Goal: Information Seeking & Learning: Learn about a topic

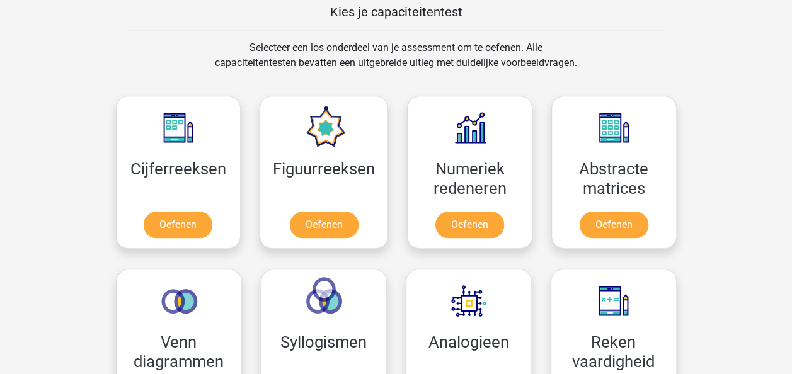
scroll to position [486, 0]
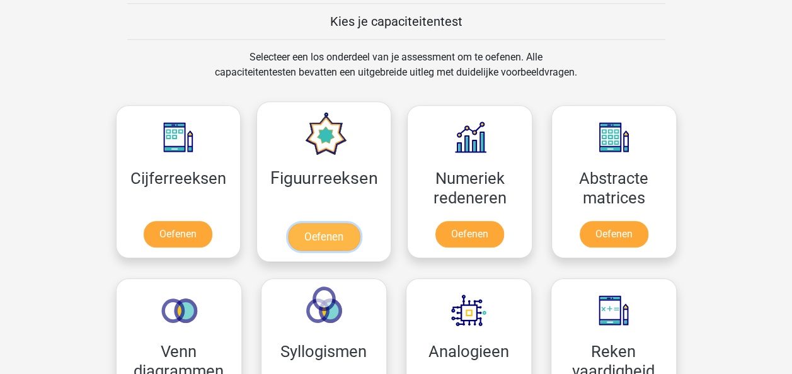
click at [326, 226] on link "Oefenen" at bounding box center [324, 237] width 72 height 28
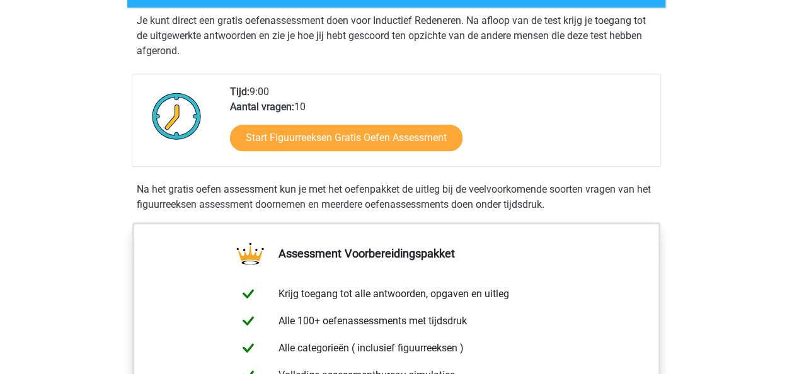
scroll to position [179, 0]
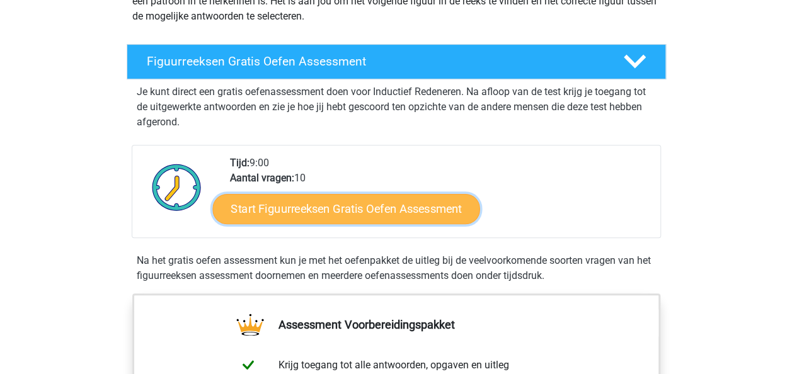
click at [379, 209] on link "Start Figuurreeksen Gratis Oefen Assessment" at bounding box center [345, 208] width 267 height 30
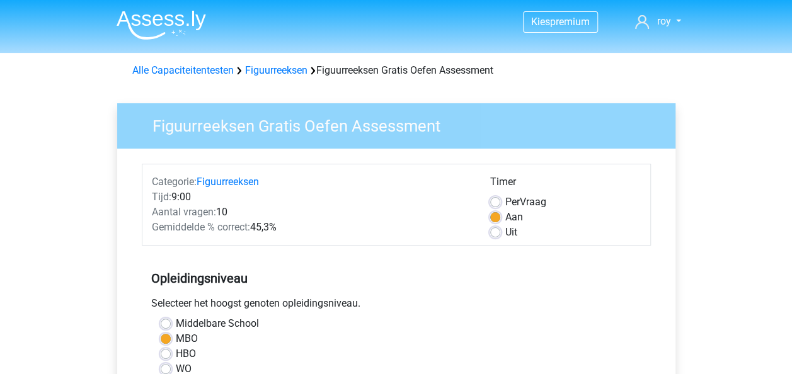
click at [510, 229] on label "Uit" at bounding box center [511, 232] width 12 height 15
click at [500, 229] on input "Uit" at bounding box center [495, 231] width 10 height 13
radio input "true"
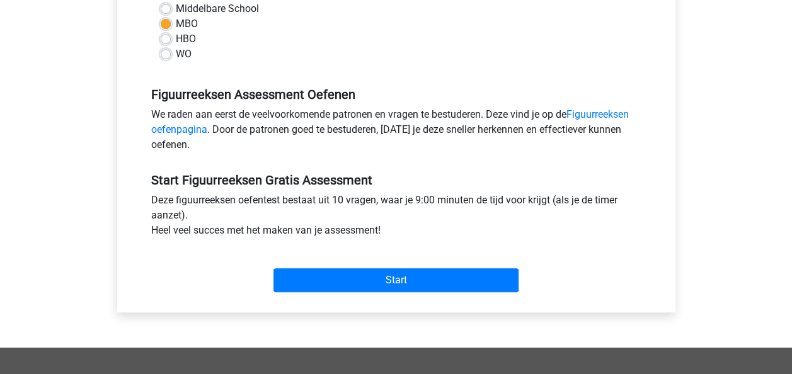
scroll to position [348, 0]
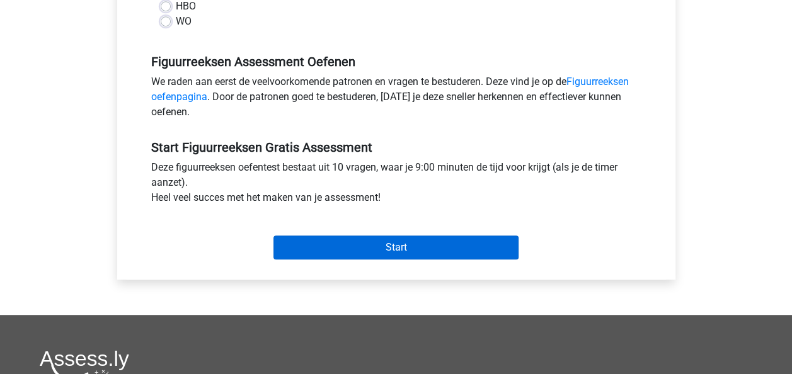
drag, startPoint x: 363, startPoint y: 260, endPoint x: 364, endPoint y: 253, distance: 6.3
click at [364, 256] on div "Start" at bounding box center [396, 237] width 509 height 54
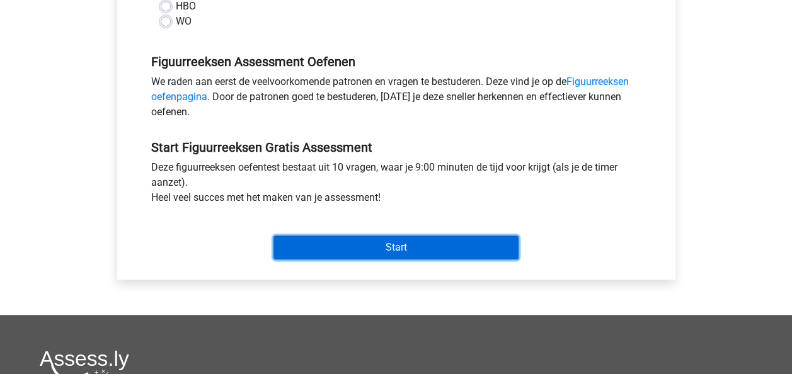
click at [364, 249] on input "Start" at bounding box center [395, 248] width 245 height 24
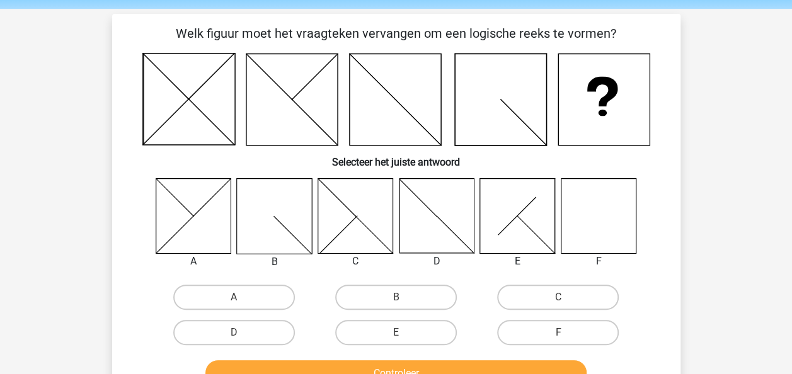
scroll to position [39, 0]
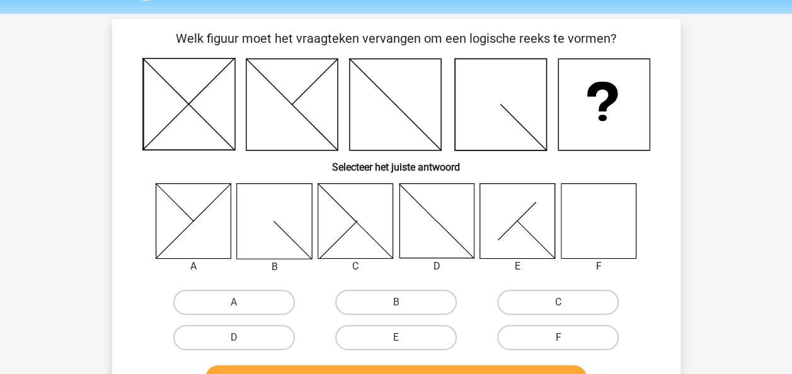
click at [548, 338] on label "F" at bounding box center [558, 337] width 122 height 25
click at [558, 338] on input "F" at bounding box center [562, 342] width 8 height 8
radio input "true"
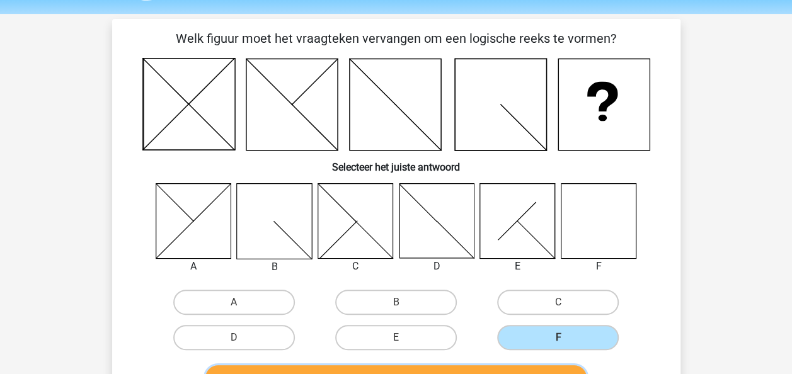
click at [525, 374] on html "Kies premium roy royleegwater032@gmail.com" at bounding box center [396, 365] width 792 height 809
click at [528, 364] on div "Controleer" at bounding box center [396, 376] width 528 height 42
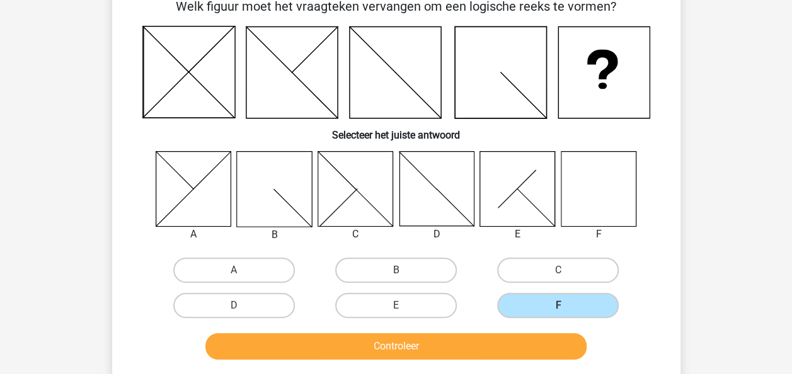
scroll to position [76, 0]
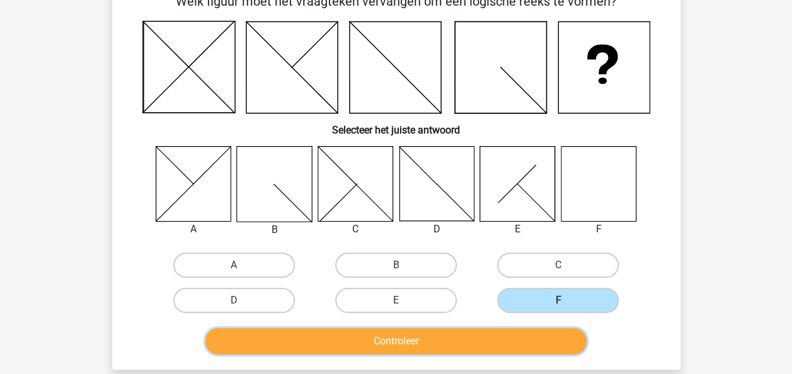
click at [537, 333] on button "Controleer" at bounding box center [395, 341] width 381 height 26
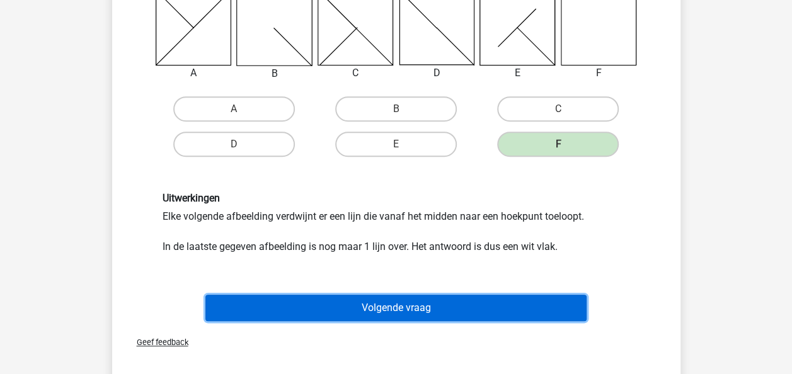
click at [524, 314] on button "Volgende vraag" at bounding box center [395, 308] width 381 height 26
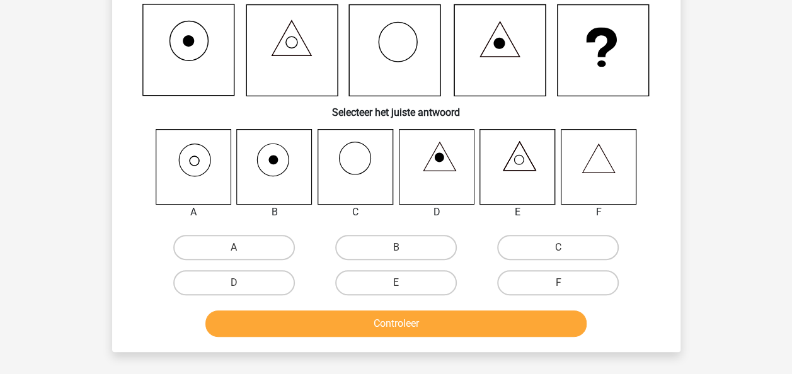
scroll to position [58, 0]
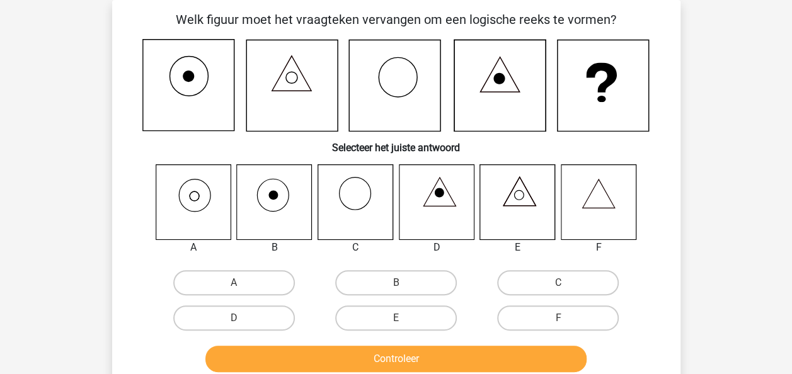
click at [211, 198] on icon at bounding box center [193, 201] width 75 height 75
click at [205, 287] on label "A" at bounding box center [234, 282] width 122 height 25
click at [234, 287] on input "A" at bounding box center [238, 287] width 8 height 8
radio input "true"
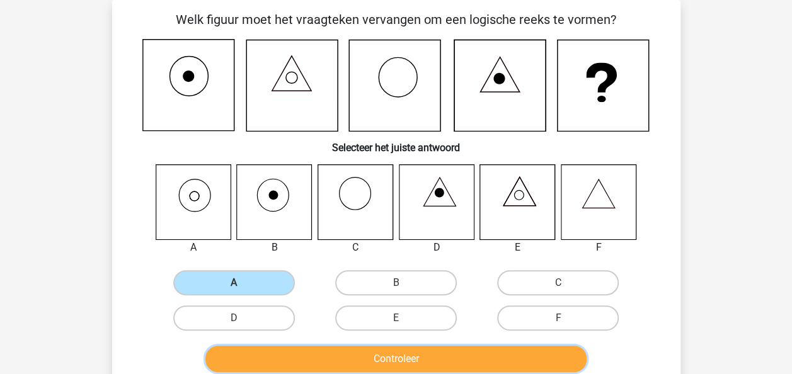
click at [285, 357] on button "Controleer" at bounding box center [395, 359] width 381 height 26
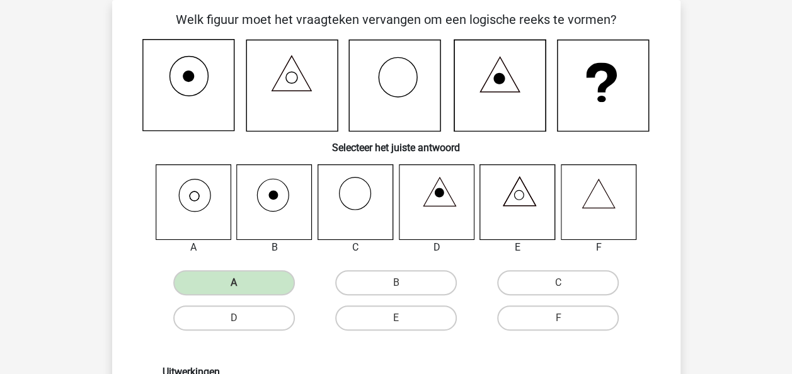
drag, startPoint x: 781, startPoint y: 154, endPoint x: 803, endPoint y: 126, distance: 35.4
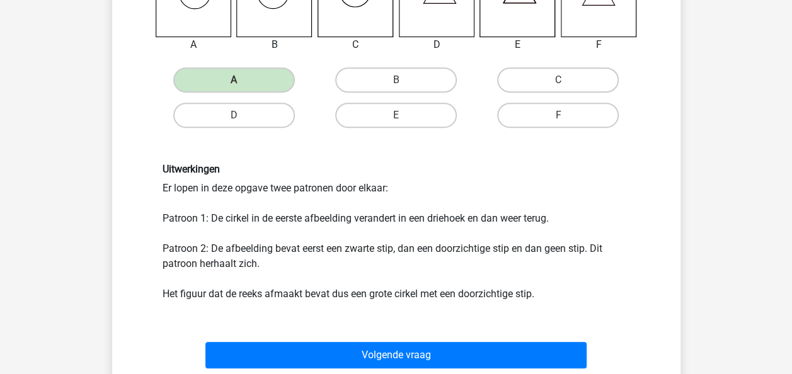
scroll to position [271, 0]
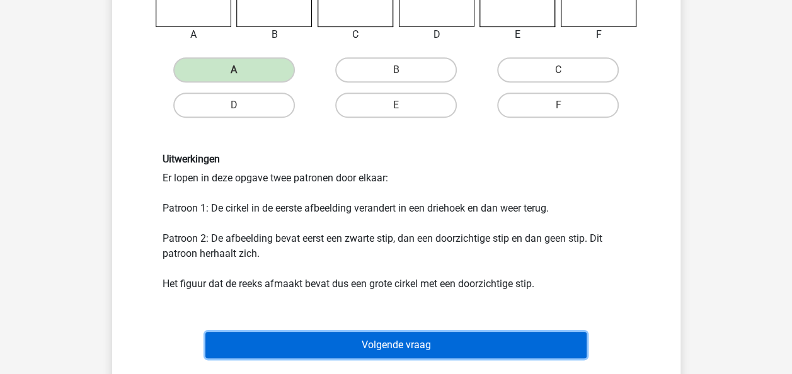
click at [382, 343] on button "Volgende vraag" at bounding box center [395, 345] width 381 height 26
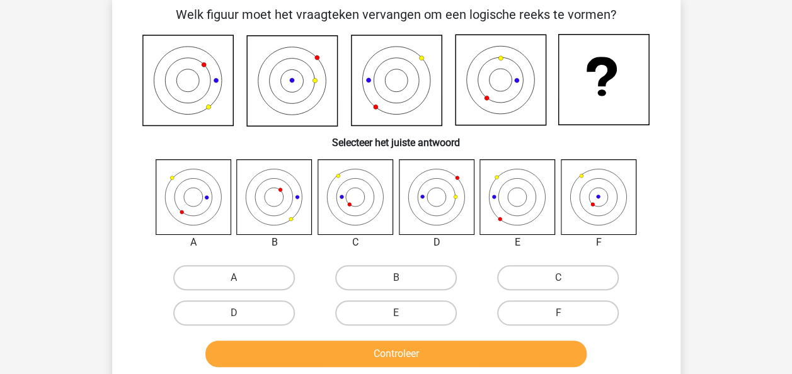
scroll to position [58, 0]
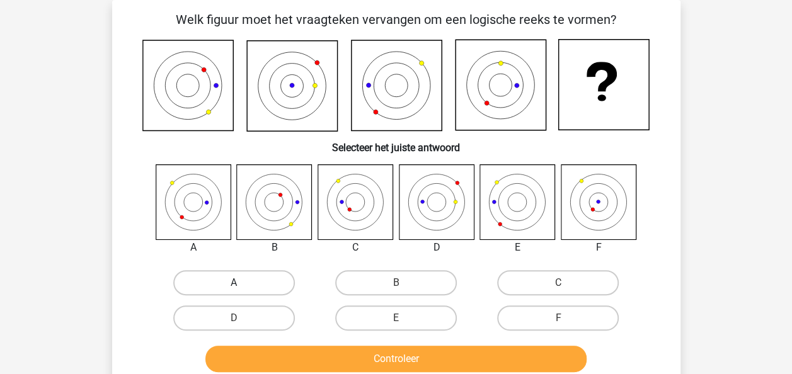
click at [224, 275] on label "A" at bounding box center [234, 282] width 122 height 25
click at [234, 283] on input "A" at bounding box center [238, 287] width 8 height 8
radio input "true"
click at [336, 347] on div "Controleer" at bounding box center [396, 357] width 528 height 42
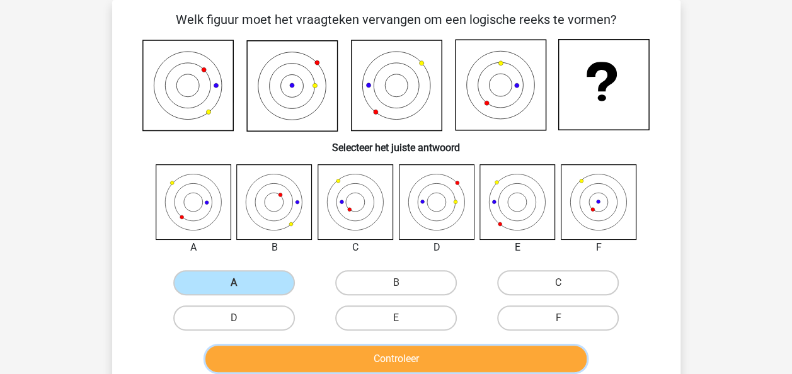
click at [338, 350] on button "Controleer" at bounding box center [395, 359] width 381 height 26
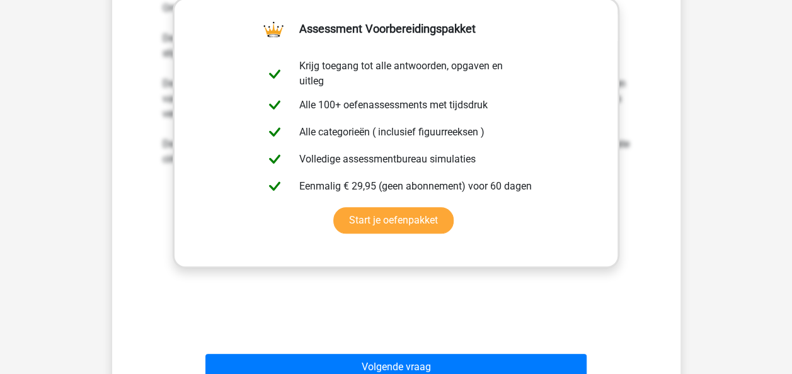
scroll to position [546, 0]
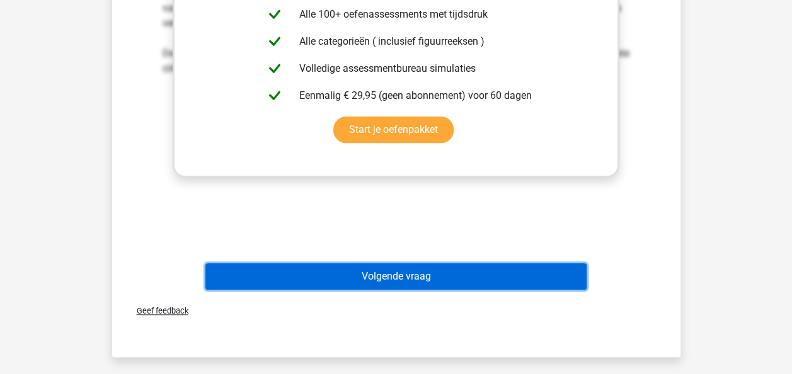
click at [497, 277] on button "Volgende vraag" at bounding box center [395, 276] width 381 height 26
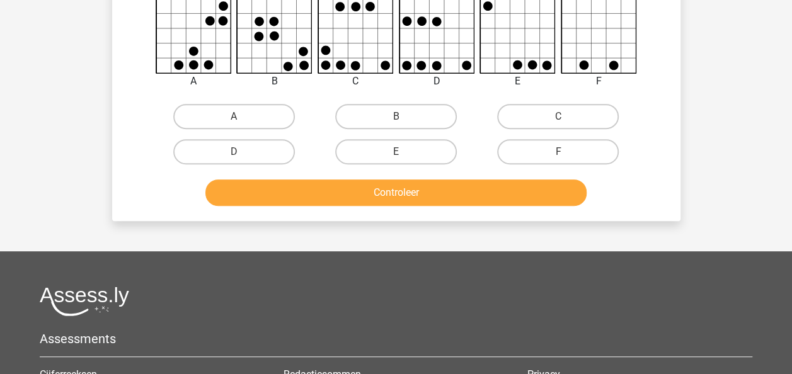
scroll to position [58, 0]
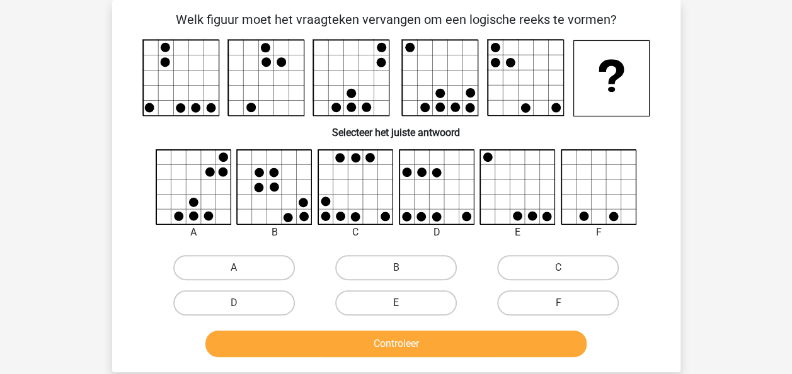
click at [408, 314] on label "E" at bounding box center [396, 302] width 122 height 25
click at [404, 311] on input "E" at bounding box center [400, 307] width 8 height 8
radio input "true"
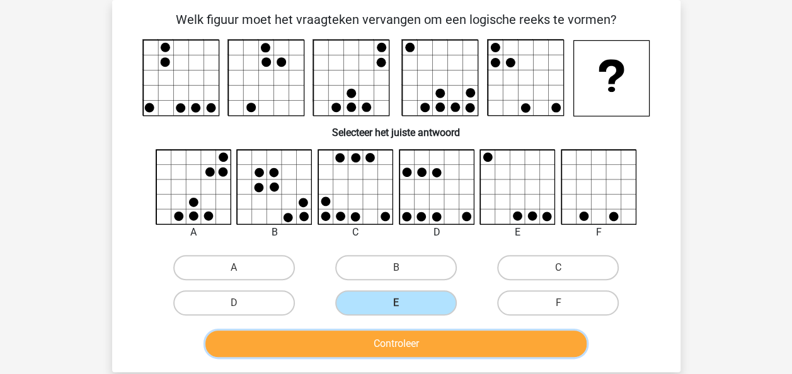
click at [408, 340] on button "Controleer" at bounding box center [395, 344] width 381 height 26
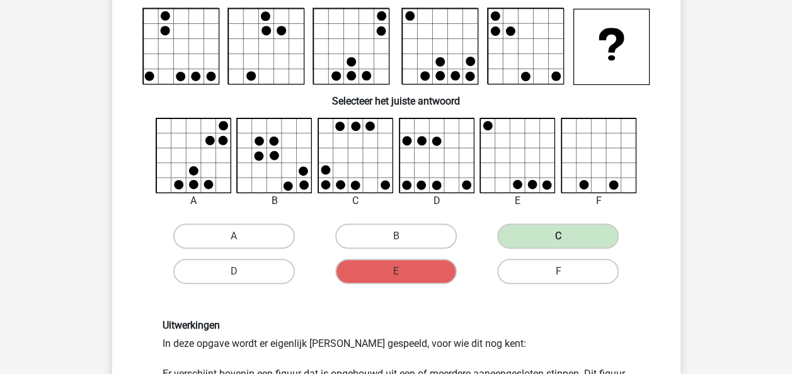
scroll to position [76, 0]
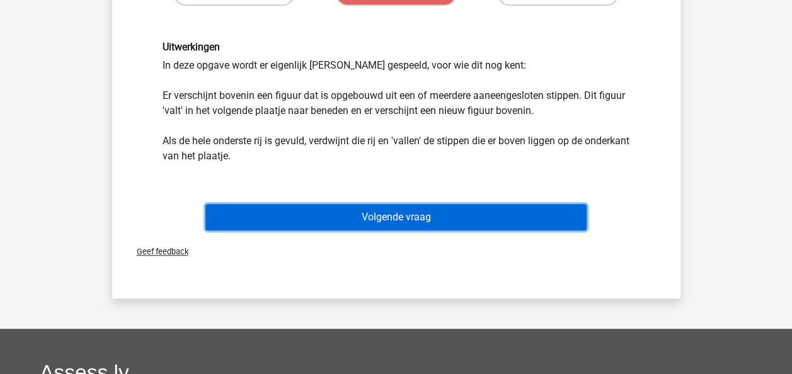
click at [465, 215] on button "Volgende vraag" at bounding box center [395, 217] width 381 height 26
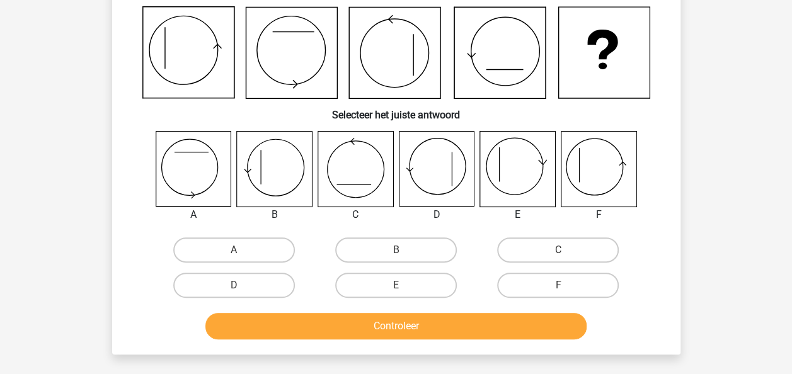
scroll to position [58, 0]
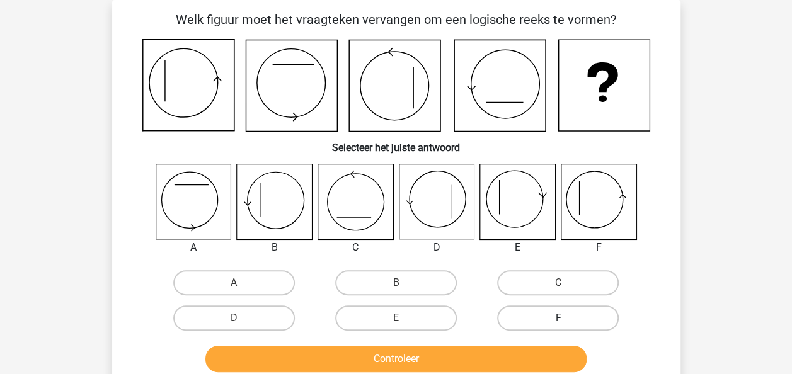
click at [543, 315] on label "F" at bounding box center [558, 318] width 122 height 25
click at [558, 318] on input "F" at bounding box center [562, 322] width 8 height 8
radio input "true"
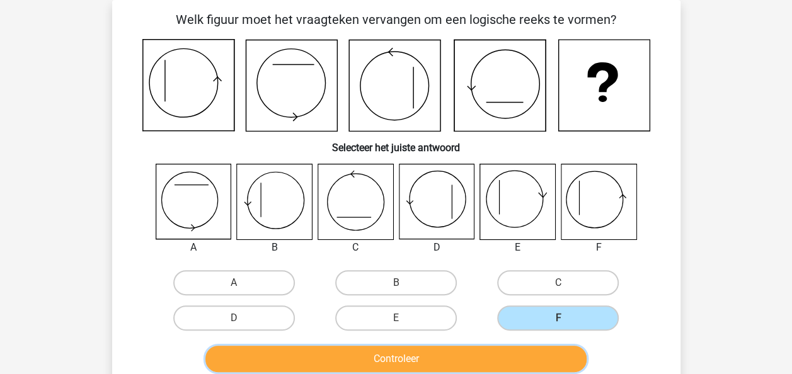
click at [533, 368] on button "Controleer" at bounding box center [395, 359] width 381 height 26
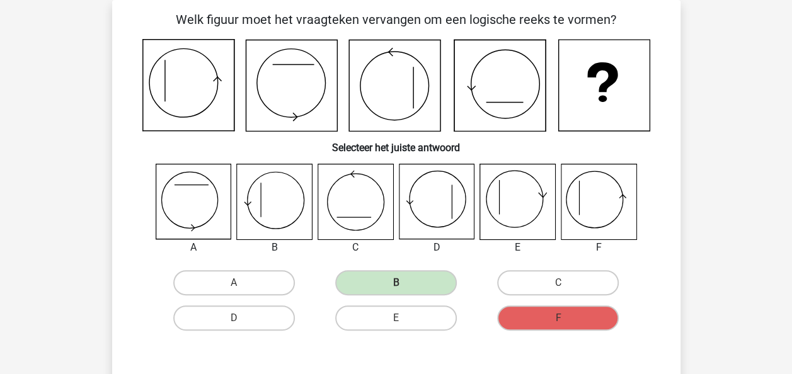
scroll to position [62, 0]
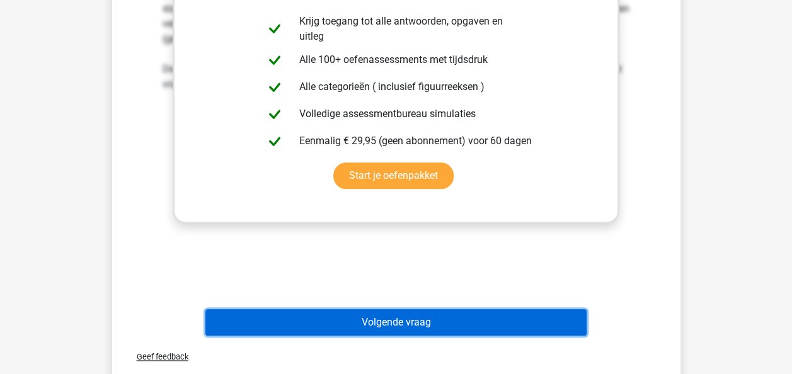
click at [404, 323] on button "Volgende vraag" at bounding box center [395, 322] width 381 height 26
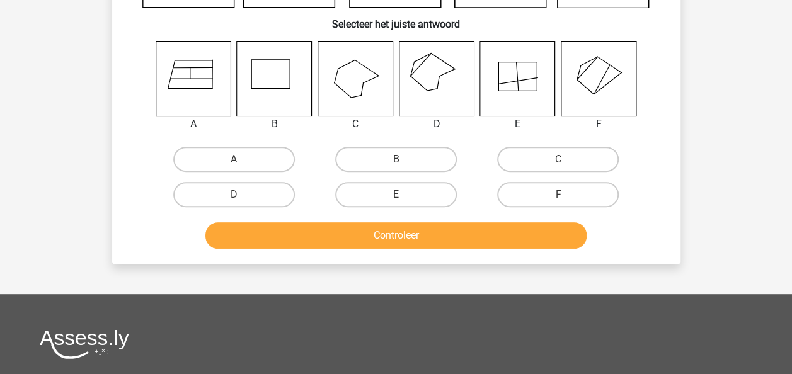
scroll to position [58, 0]
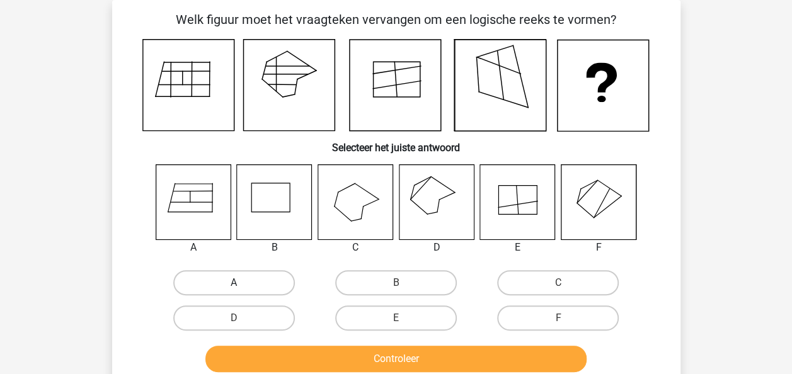
click at [249, 295] on label "A" at bounding box center [234, 282] width 122 height 25
click at [242, 291] on input "A" at bounding box center [238, 287] width 8 height 8
radio input "true"
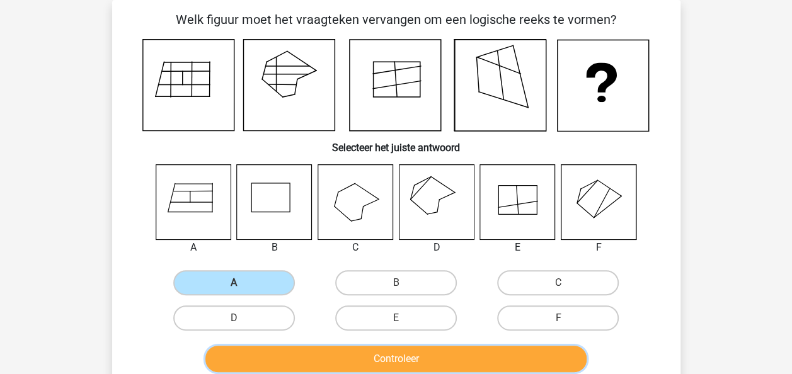
click at [273, 369] on button "Controleer" at bounding box center [395, 359] width 381 height 26
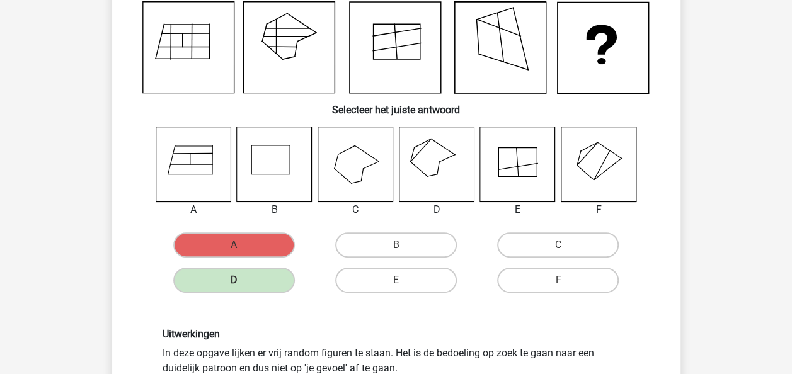
scroll to position [95, 0]
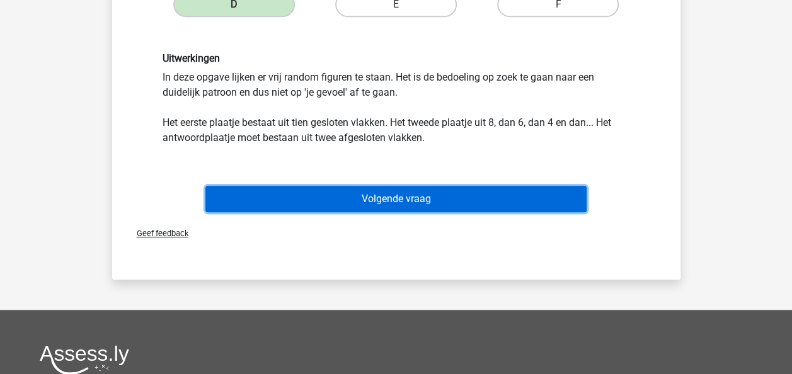
click at [537, 192] on button "Volgende vraag" at bounding box center [395, 199] width 381 height 26
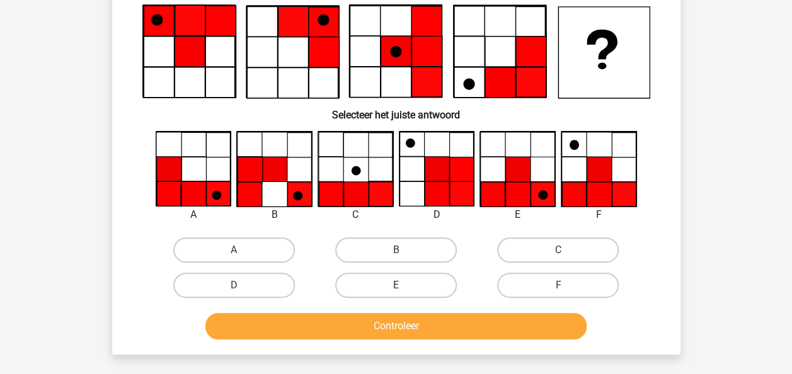
scroll to position [58, 0]
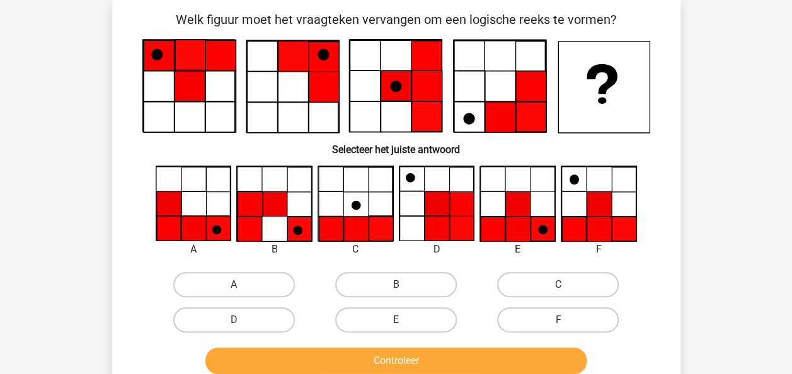
click at [415, 314] on label "E" at bounding box center [396, 319] width 122 height 25
click at [404, 320] on input "E" at bounding box center [400, 324] width 8 height 8
radio input "true"
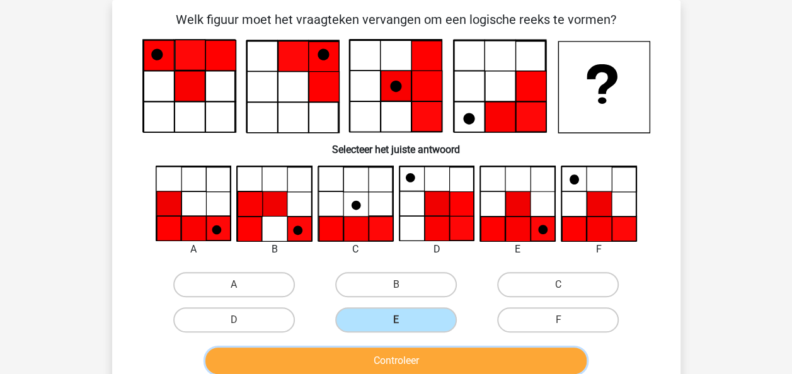
click at [423, 366] on button "Controleer" at bounding box center [395, 361] width 381 height 26
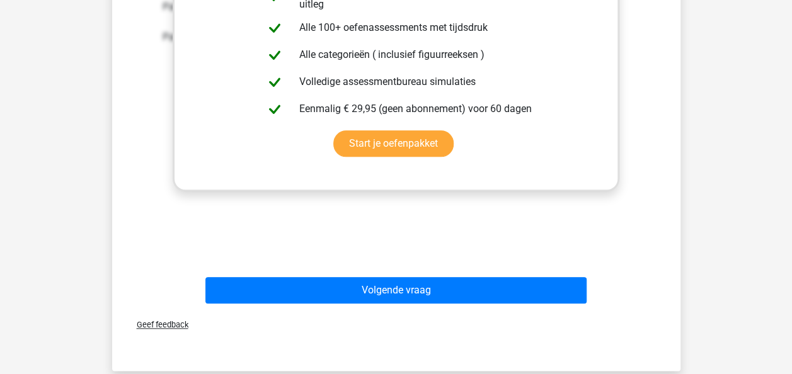
scroll to position [557, 0]
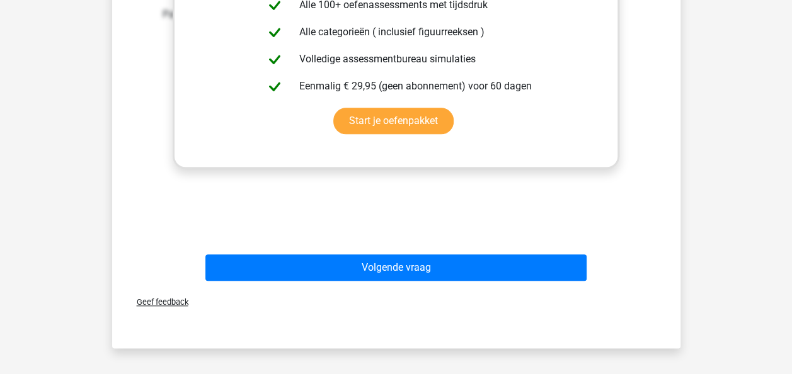
click at [559, 251] on div "Volgende vraag" at bounding box center [396, 265] width 528 height 42
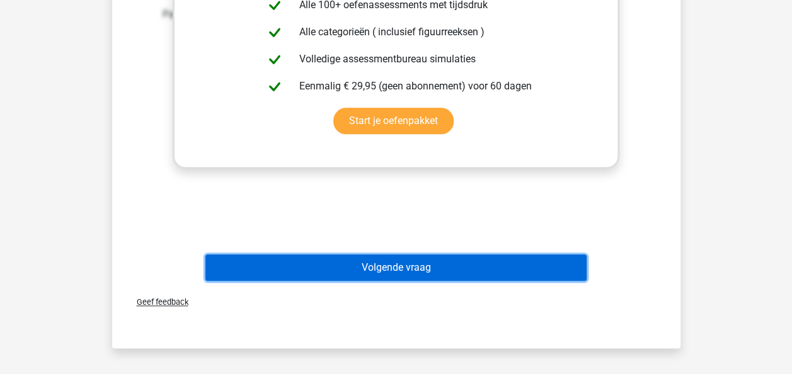
click at [565, 262] on button "Volgende vraag" at bounding box center [395, 268] width 381 height 26
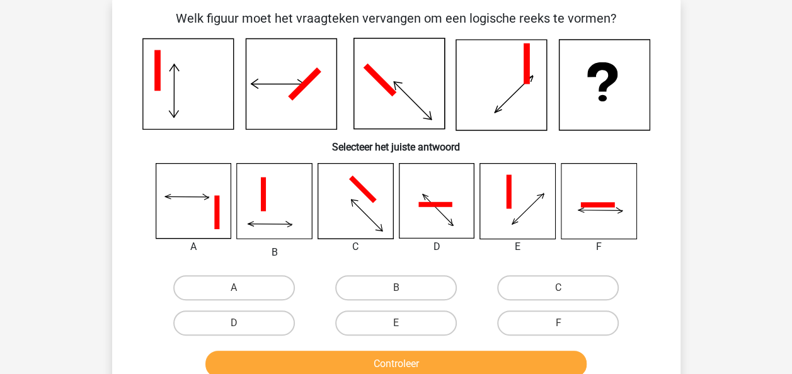
scroll to position [58, 0]
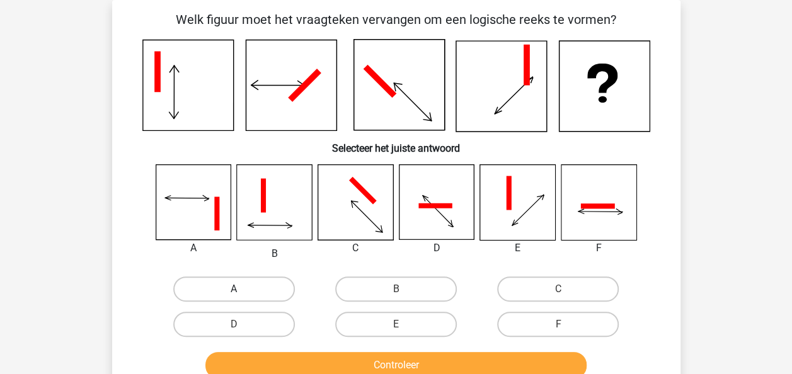
click at [272, 294] on label "A" at bounding box center [234, 289] width 122 height 25
click at [242, 294] on input "A" at bounding box center [238, 293] width 8 height 8
radio input "true"
click at [309, 343] on div "Controleer" at bounding box center [396, 363] width 528 height 42
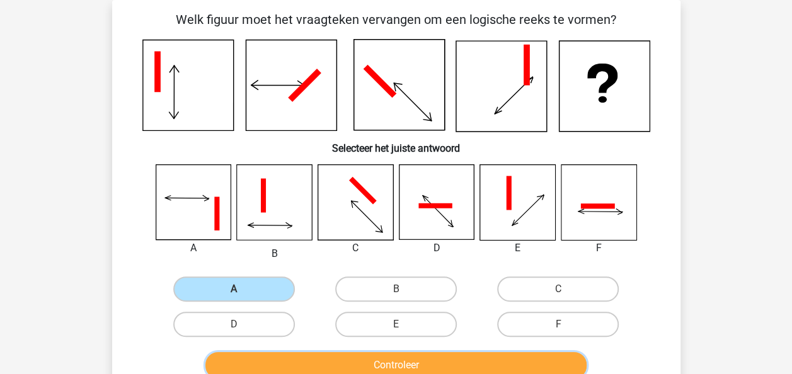
click at [328, 355] on button "Controleer" at bounding box center [395, 365] width 381 height 26
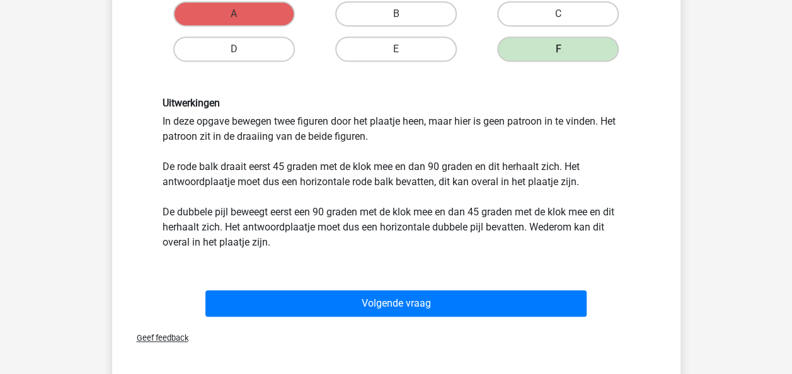
scroll to position [336, 0]
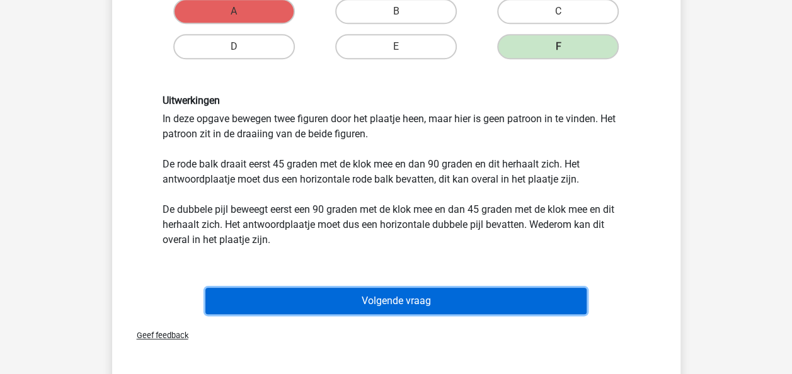
click at [418, 300] on button "Volgende vraag" at bounding box center [395, 301] width 381 height 26
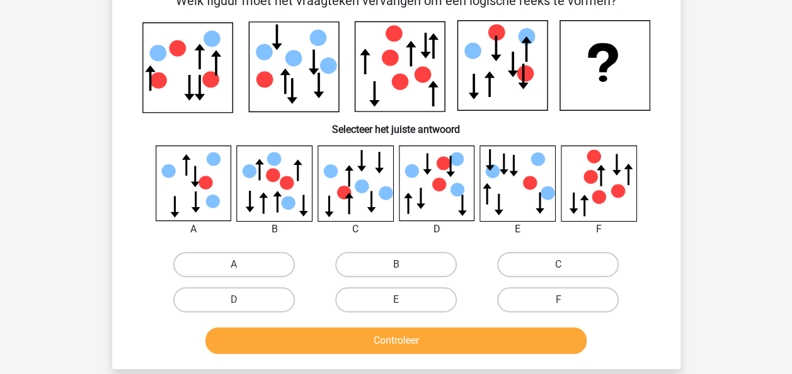
scroll to position [58, 0]
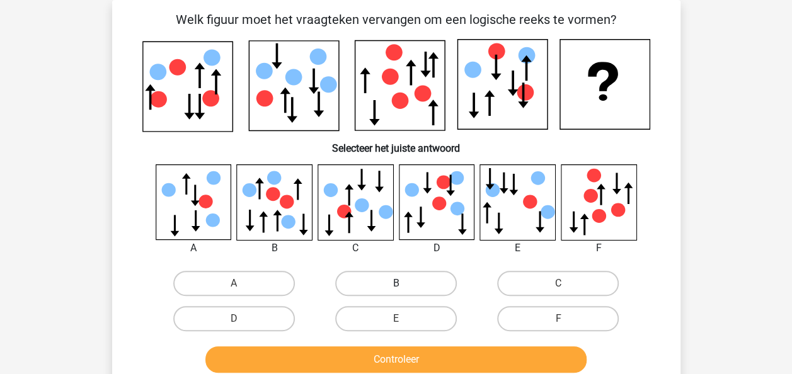
click at [373, 284] on label "B" at bounding box center [396, 283] width 122 height 25
click at [396, 284] on input "B" at bounding box center [400, 288] width 8 height 8
radio input "true"
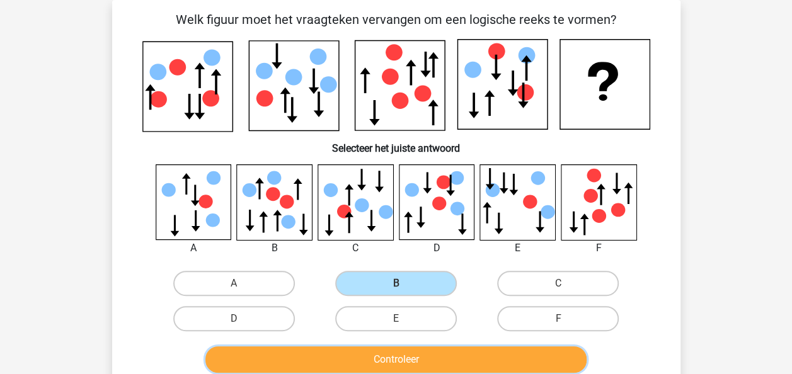
click at [389, 363] on button "Controleer" at bounding box center [395, 360] width 381 height 26
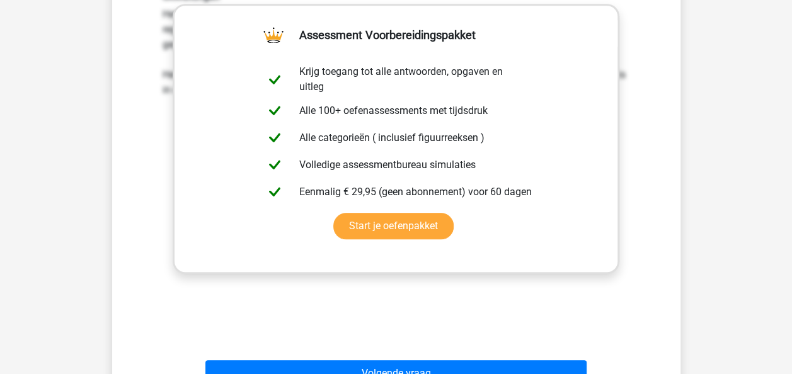
scroll to position [503, 0]
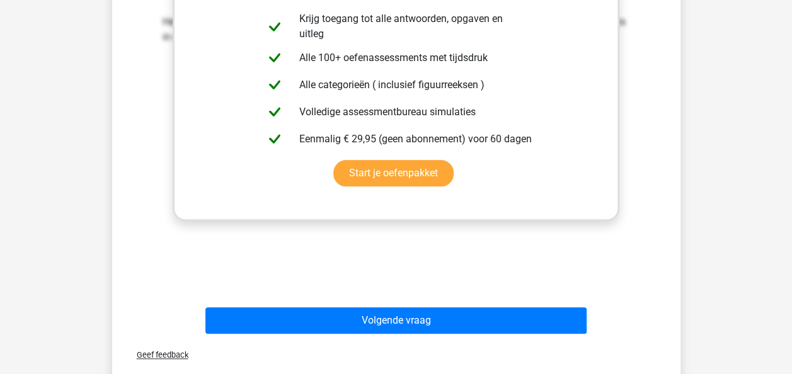
click at [582, 304] on div "Volgende vraag" at bounding box center [396, 318] width 528 height 42
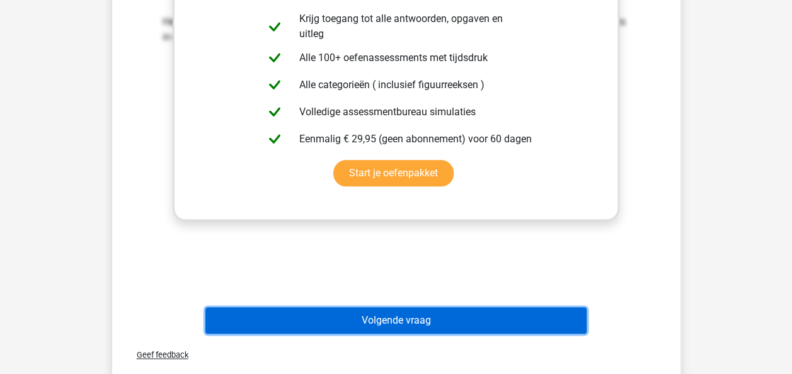
click at [576, 318] on button "Volgende vraag" at bounding box center [395, 320] width 381 height 26
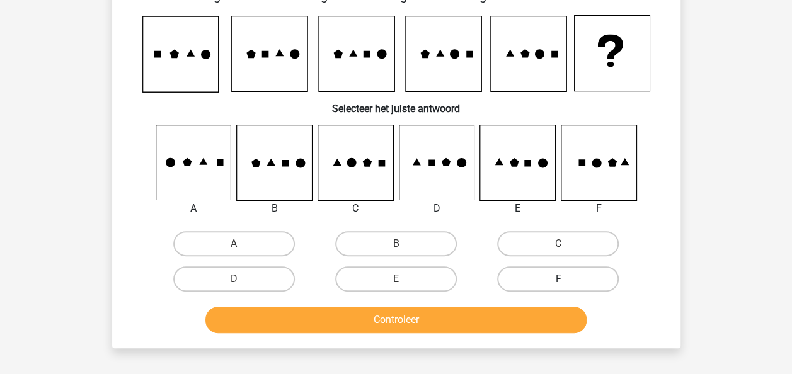
scroll to position [58, 0]
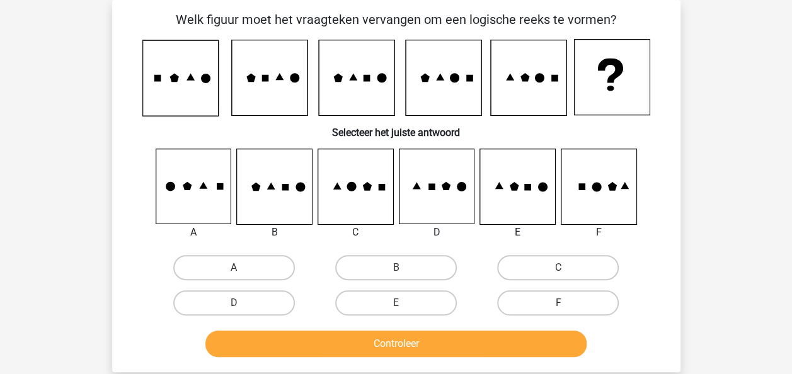
click at [378, 281] on div "B" at bounding box center [396, 267] width 162 height 35
click at [381, 275] on label "B" at bounding box center [396, 267] width 122 height 25
click at [396, 275] on input "B" at bounding box center [400, 272] width 8 height 8
radio input "true"
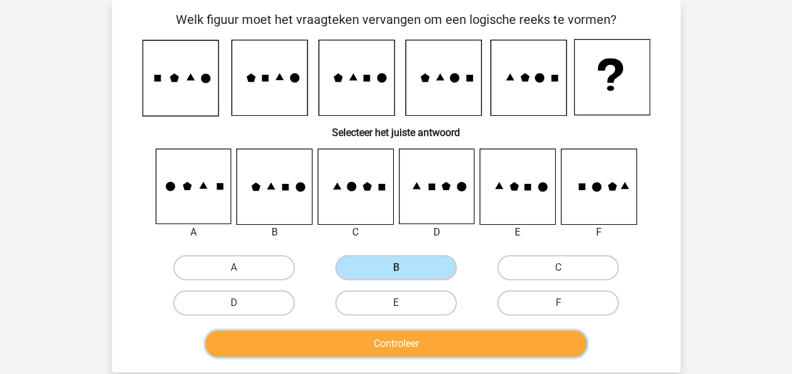
click at [384, 341] on button "Controleer" at bounding box center [395, 344] width 381 height 26
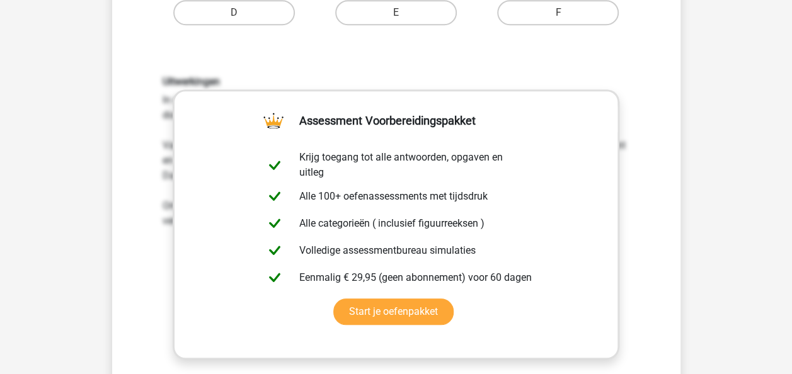
scroll to position [675, 0]
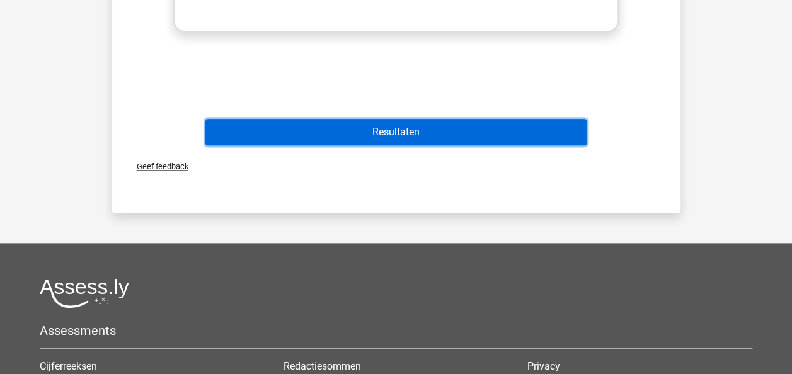
click at [529, 131] on button "Resultaten" at bounding box center [395, 132] width 381 height 26
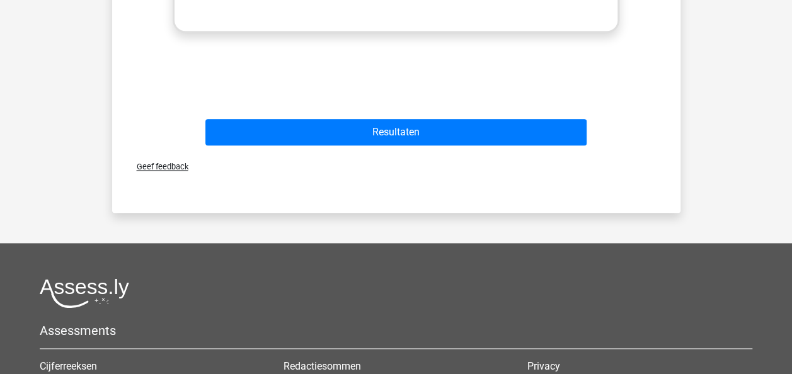
click at [512, 157] on div "Geef feedback" at bounding box center [396, 167] width 558 height 32
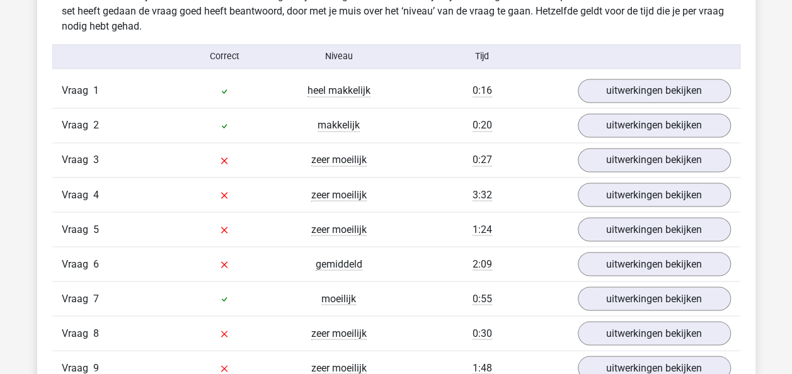
scroll to position [1040, 0]
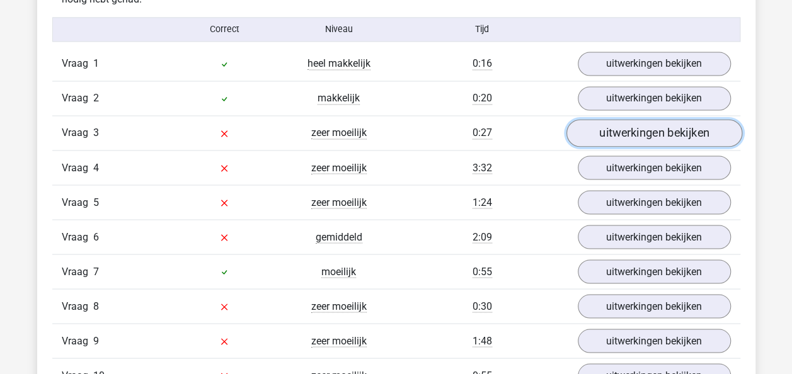
click at [679, 129] on link "uitwerkingen bekijken" at bounding box center [654, 134] width 176 height 28
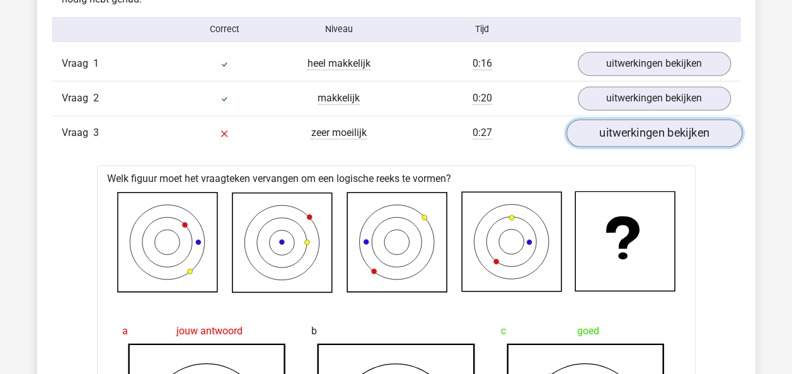
click at [679, 128] on link "uitwerkingen bekijken" at bounding box center [654, 134] width 176 height 28
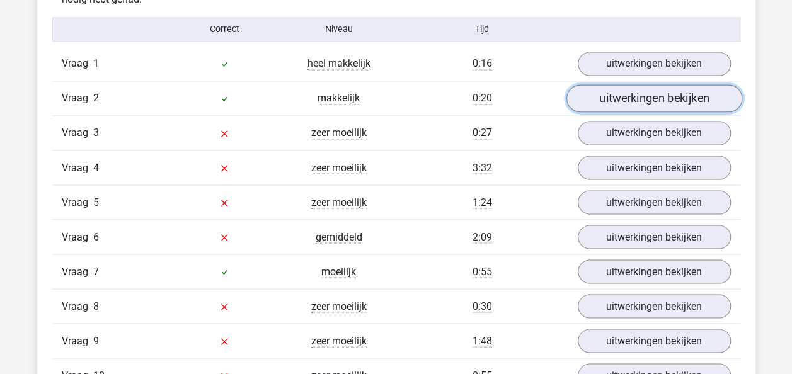
click at [673, 103] on link "uitwerkingen bekijken" at bounding box center [654, 99] width 176 height 28
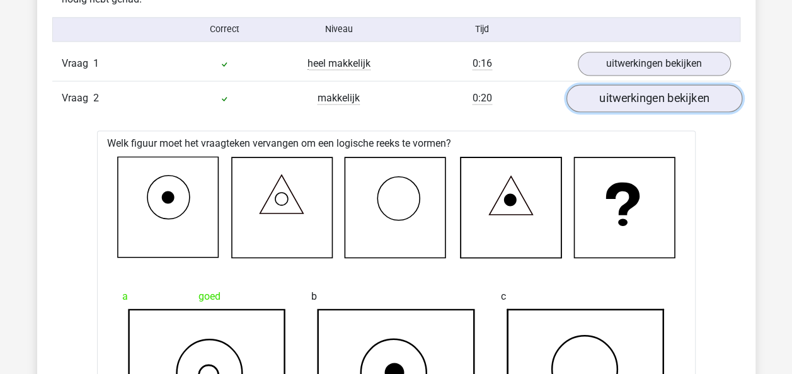
click at [673, 104] on link "uitwerkingen bekijken" at bounding box center [654, 99] width 176 height 28
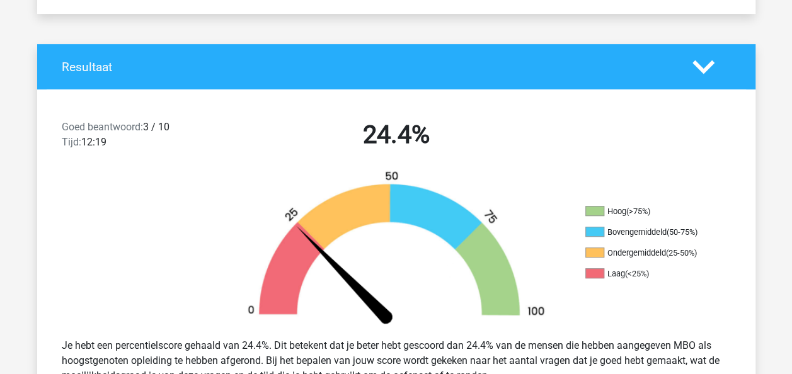
scroll to position [0, 0]
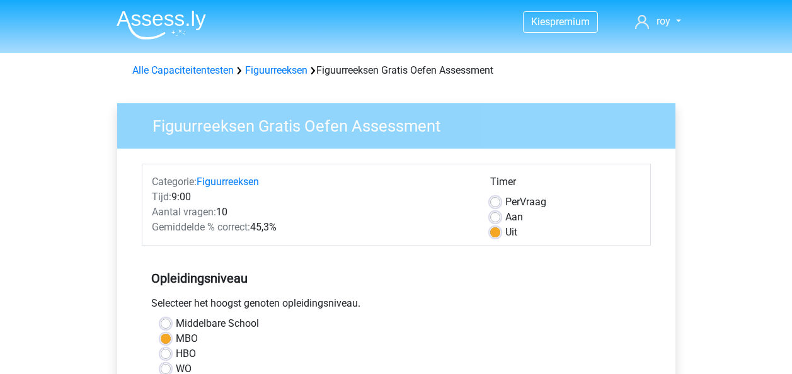
scroll to position [348, 0]
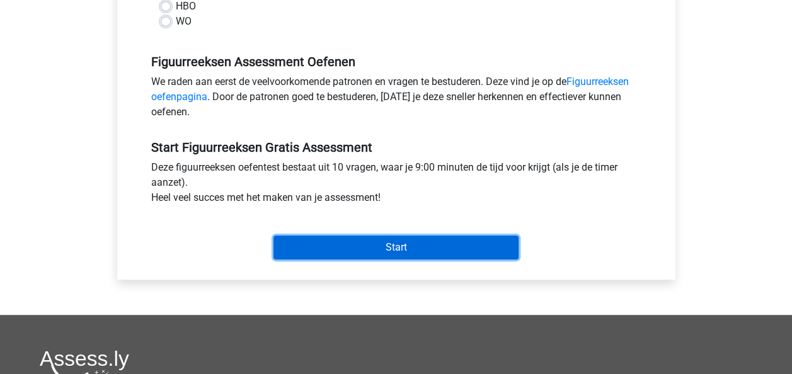
click at [296, 244] on input "Start" at bounding box center [395, 248] width 245 height 24
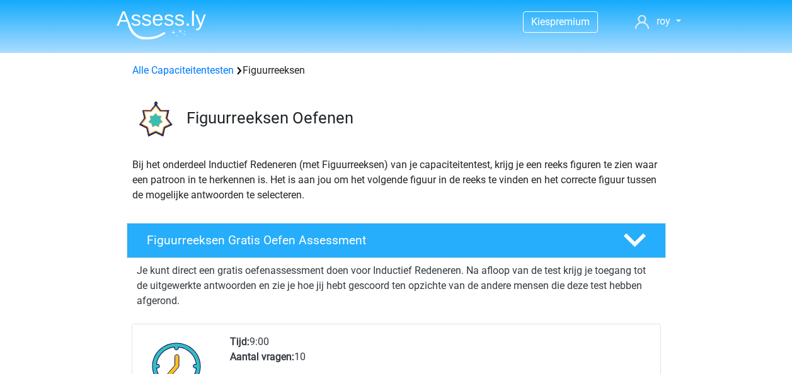
scroll to position [179, 0]
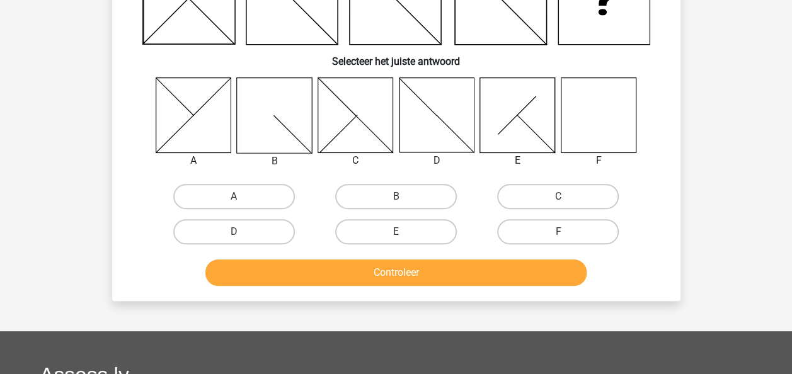
scroll to position [154, 0]
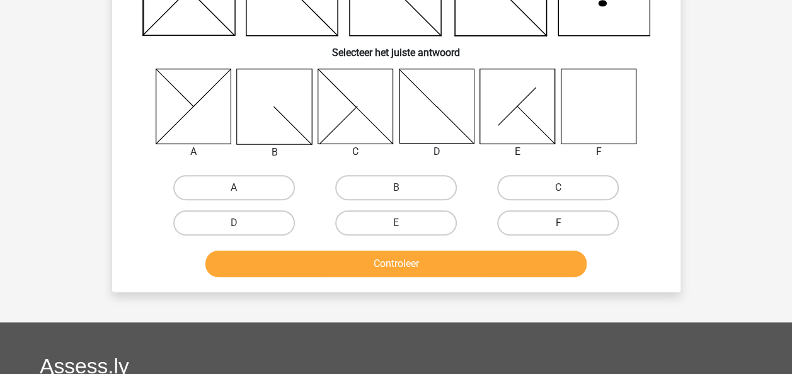
drag, startPoint x: 602, startPoint y: 219, endPoint x: 607, endPoint y: 229, distance: 11.3
click at [607, 228] on label "F" at bounding box center [558, 222] width 122 height 25
click at [566, 228] on input "F" at bounding box center [562, 227] width 8 height 8
radio input "true"
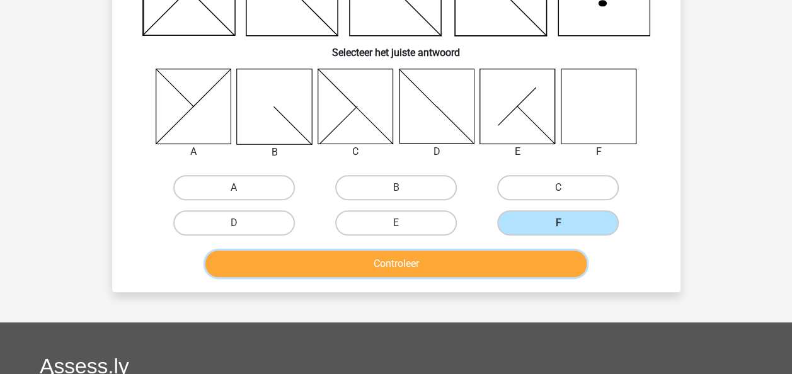
click at [562, 261] on button "Controleer" at bounding box center [395, 264] width 381 height 26
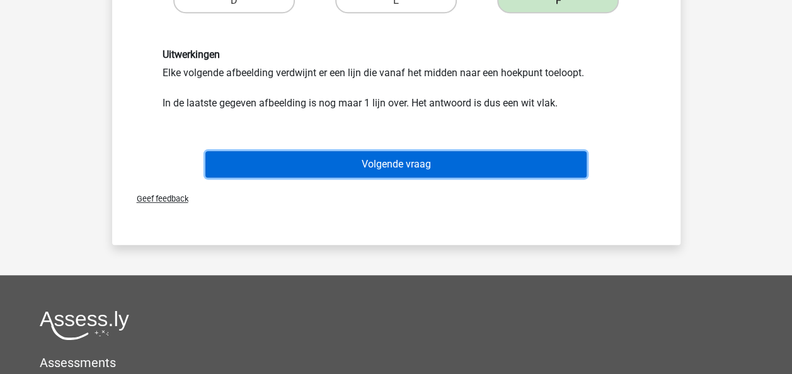
click at [465, 171] on button "Volgende vraag" at bounding box center [395, 164] width 381 height 26
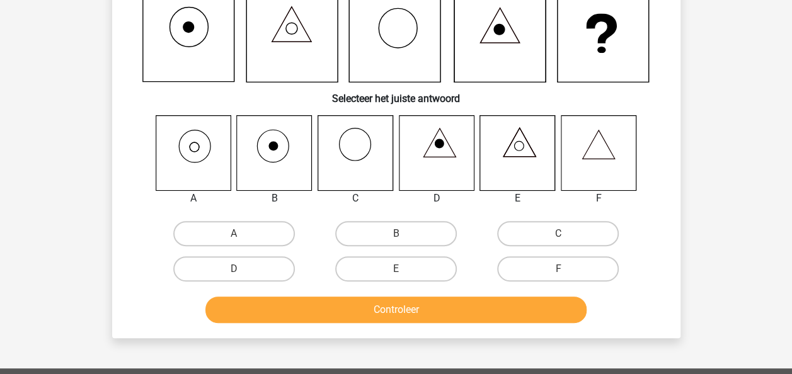
scroll to position [58, 0]
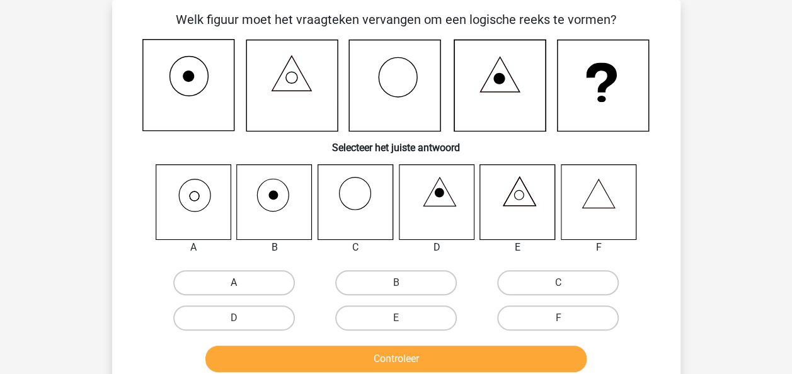
click at [221, 282] on label "A" at bounding box center [234, 282] width 122 height 25
click at [234, 283] on input "A" at bounding box center [238, 287] width 8 height 8
radio input "true"
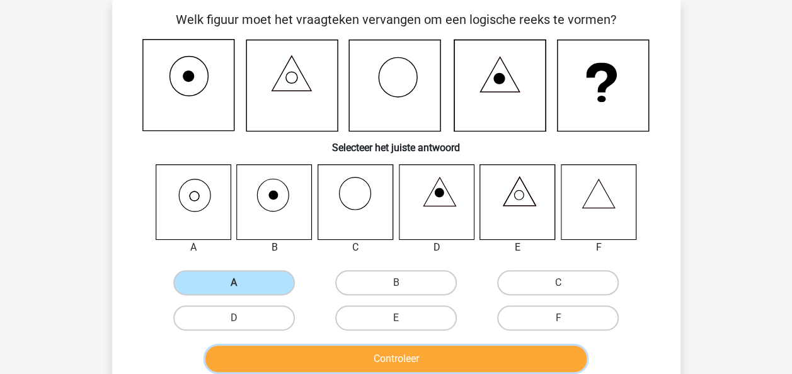
click at [355, 348] on button "Controleer" at bounding box center [395, 359] width 381 height 26
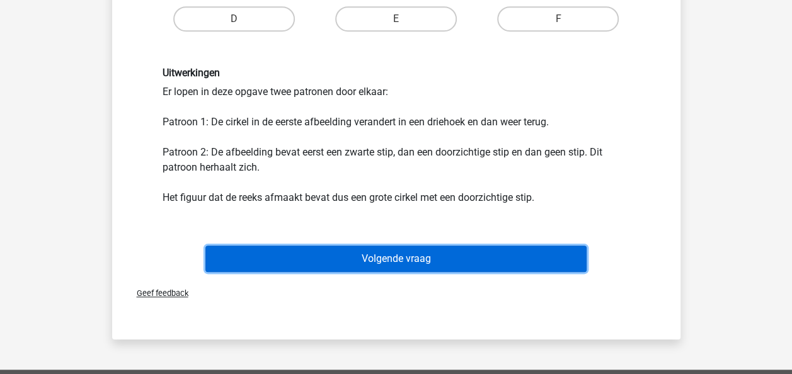
click at [465, 248] on button "Volgende vraag" at bounding box center [395, 259] width 381 height 26
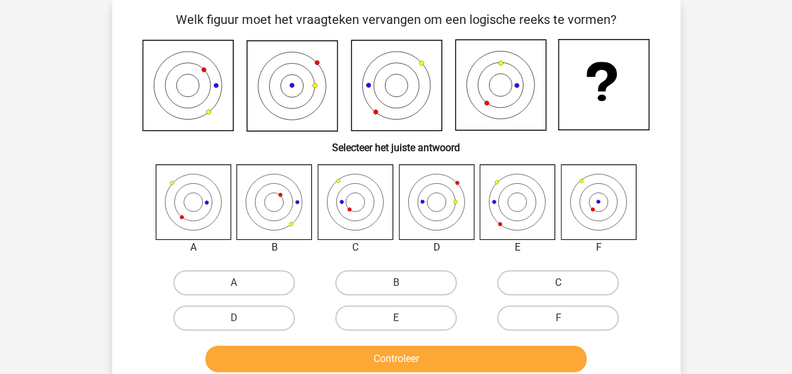
click at [525, 270] on label "C" at bounding box center [558, 282] width 122 height 25
click at [558, 283] on input "C" at bounding box center [562, 287] width 8 height 8
radio input "true"
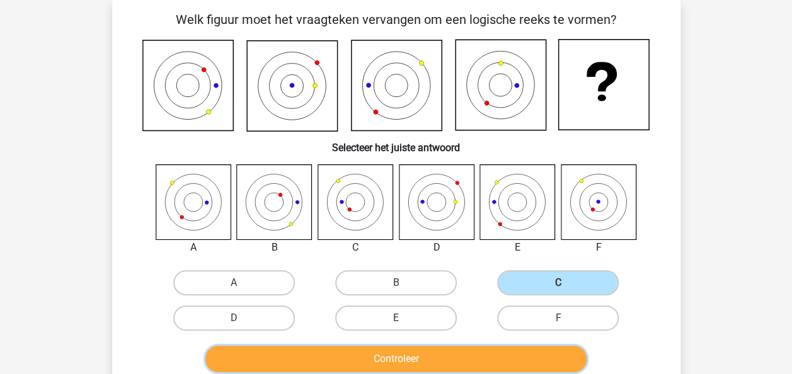
click at [478, 351] on button "Controleer" at bounding box center [395, 359] width 381 height 26
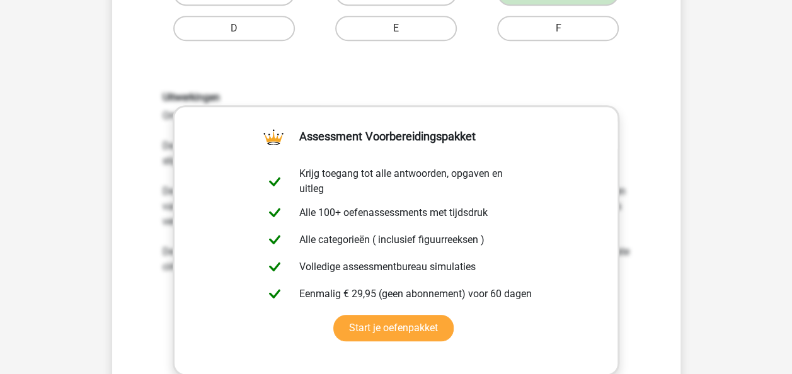
scroll to position [570, 0]
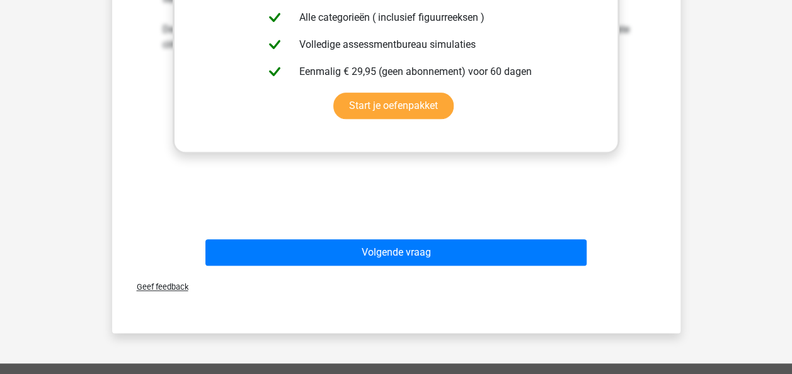
click at [520, 282] on div "Geef feedback" at bounding box center [396, 287] width 558 height 32
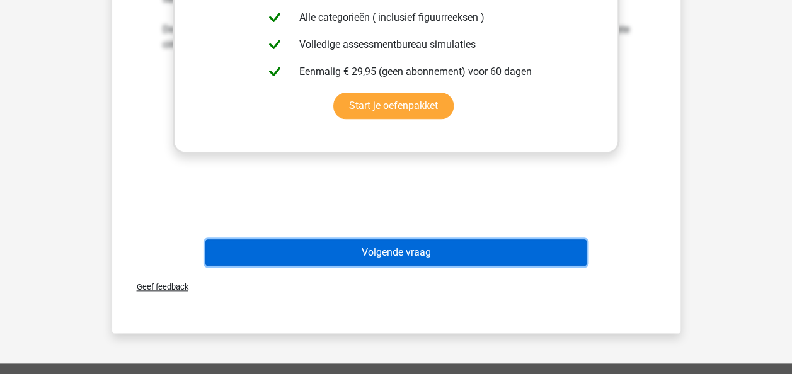
click at [512, 244] on button "Volgende vraag" at bounding box center [395, 252] width 381 height 26
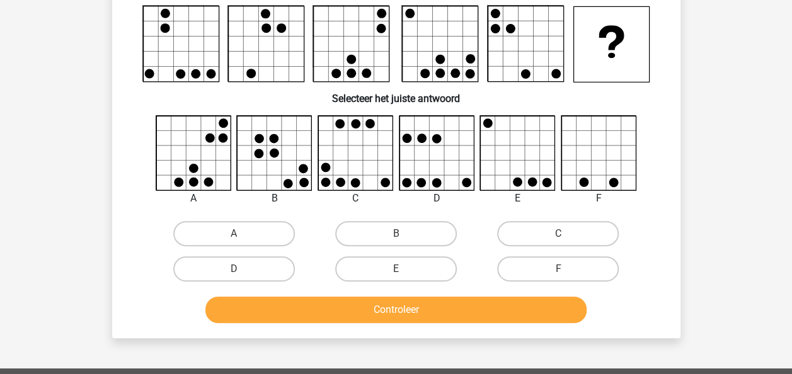
scroll to position [58, 0]
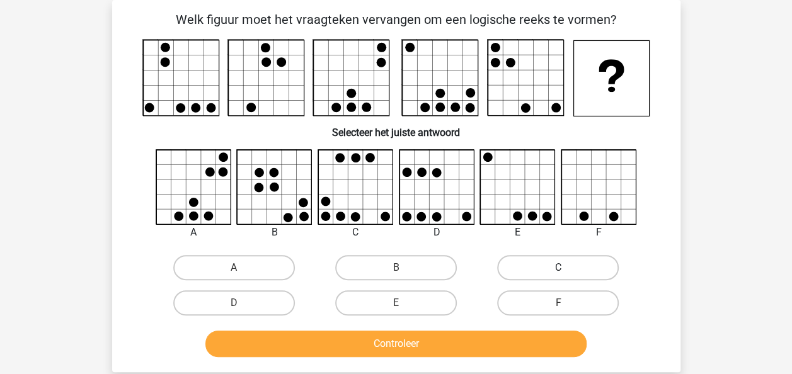
click at [510, 271] on label "C" at bounding box center [558, 267] width 122 height 25
click at [558, 271] on input "C" at bounding box center [562, 272] width 8 height 8
radio input "true"
click at [493, 330] on div "Controleer" at bounding box center [396, 342] width 528 height 42
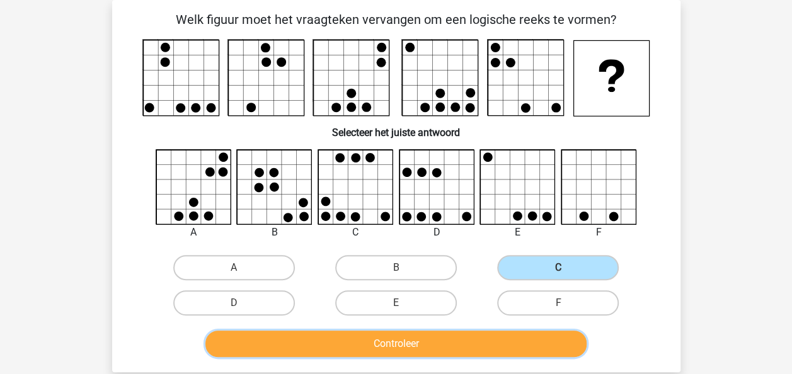
click at [493, 343] on button "Controleer" at bounding box center [395, 344] width 381 height 26
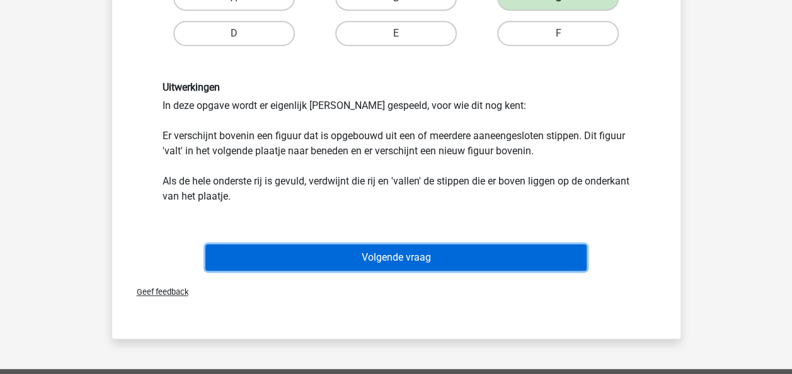
click at [506, 267] on button "Volgende vraag" at bounding box center [395, 257] width 381 height 26
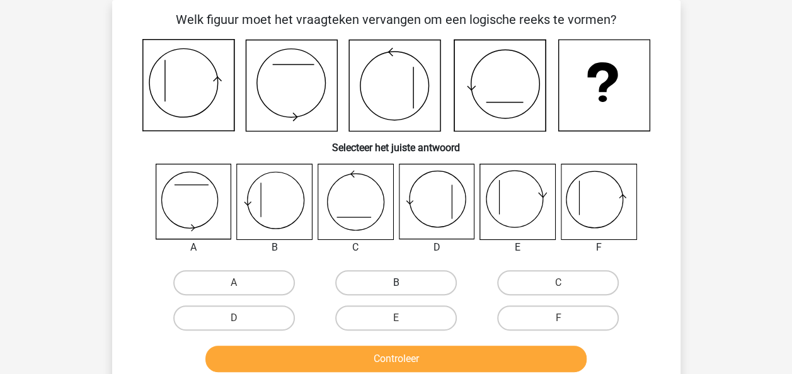
click at [415, 280] on label "B" at bounding box center [396, 282] width 122 height 25
click at [404, 283] on input "B" at bounding box center [400, 287] width 8 height 8
radio input "true"
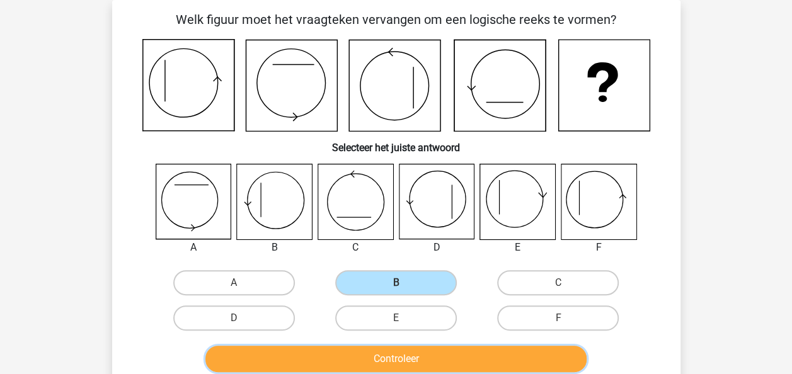
click at [481, 360] on button "Controleer" at bounding box center [395, 359] width 381 height 26
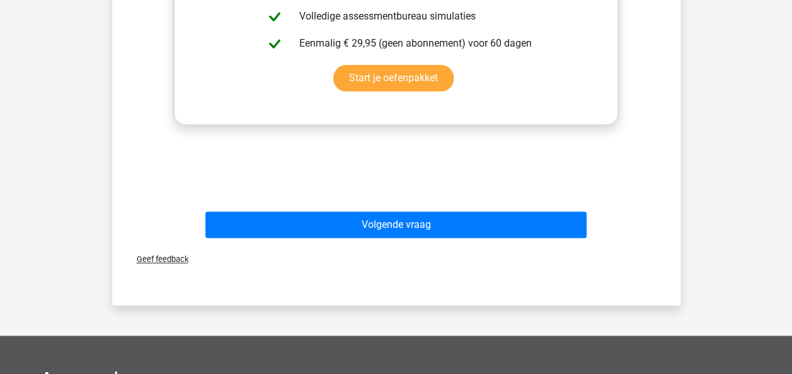
scroll to position [697, 0]
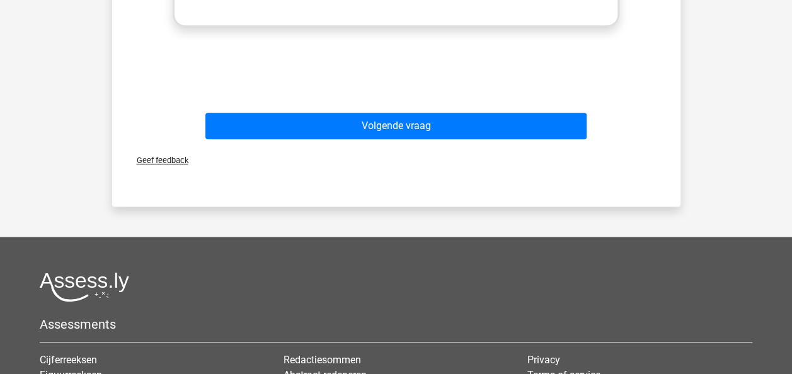
click at [504, 150] on div "Geef feedback" at bounding box center [396, 160] width 558 height 32
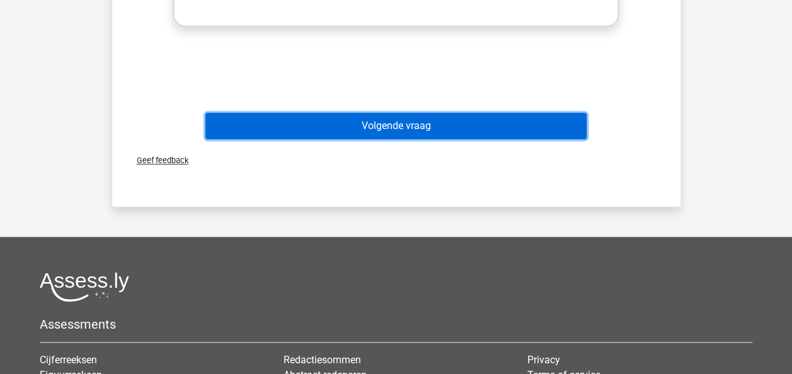
click at [505, 118] on button "Volgende vraag" at bounding box center [395, 126] width 381 height 26
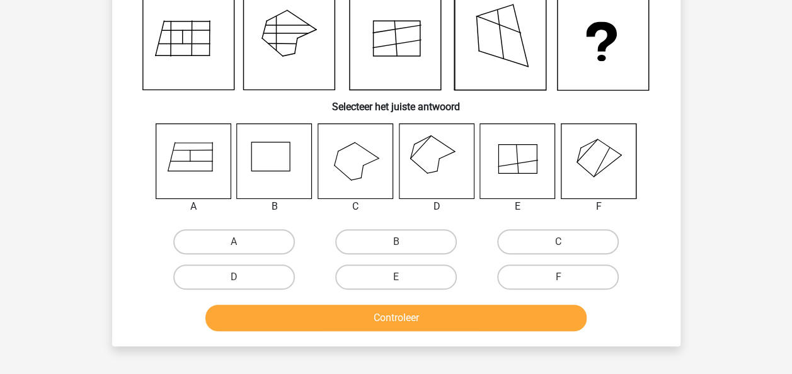
scroll to position [58, 0]
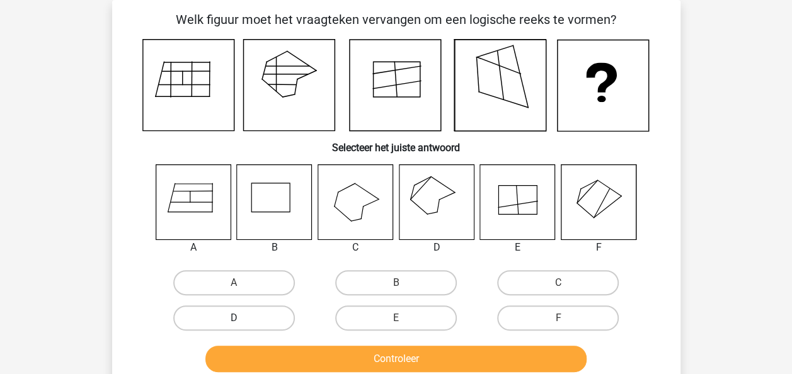
click at [248, 328] on label "D" at bounding box center [234, 318] width 122 height 25
click at [242, 326] on input "D" at bounding box center [238, 322] width 8 height 8
radio input "true"
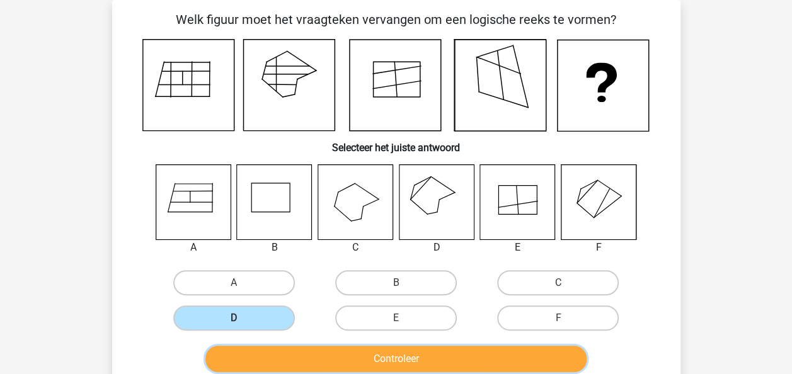
click at [277, 355] on button "Controleer" at bounding box center [395, 359] width 381 height 26
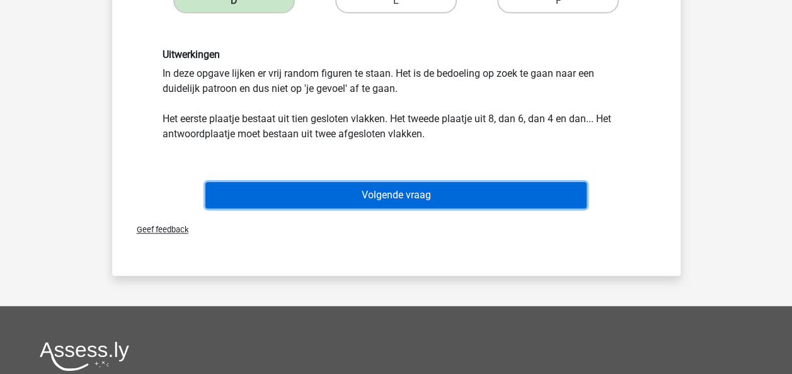
click at [480, 200] on button "Volgende vraag" at bounding box center [395, 195] width 381 height 26
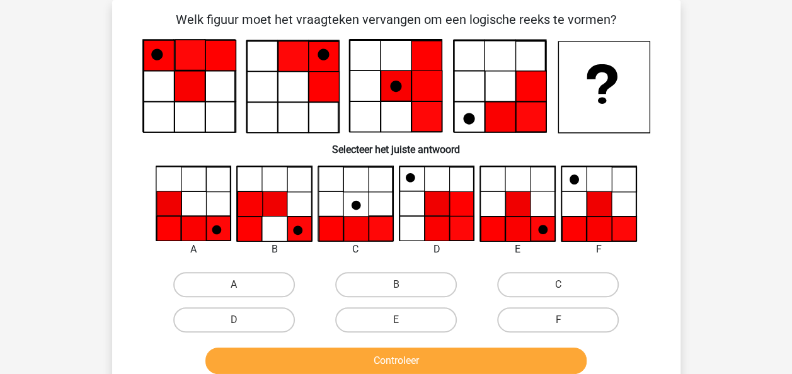
click at [418, 339] on div "Controleer" at bounding box center [396, 359] width 528 height 42
click at [423, 318] on label "E" at bounding box center [396, 319] width 122 height 25
click at [404, 320] on input "E" at bounding box center [400, 324] width 8 height 8
radio input "true"
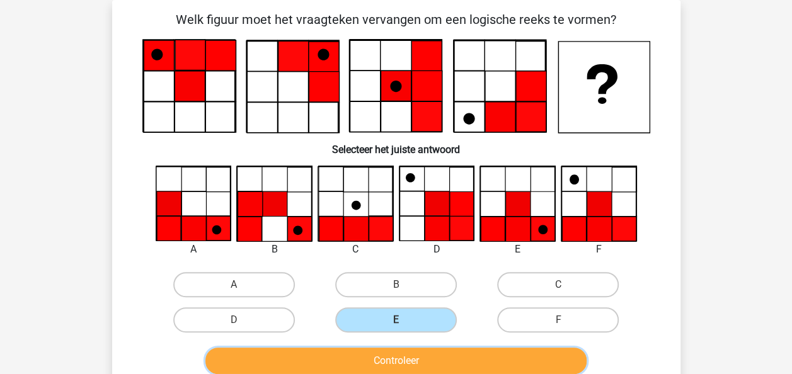
click at [440, 362] on button "Controleer" at bounding box center [395, 361] width 381 height 26
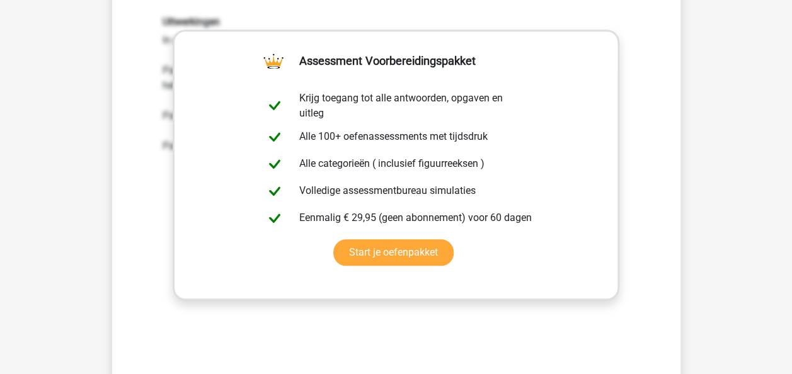
scroll to position [493, 0]
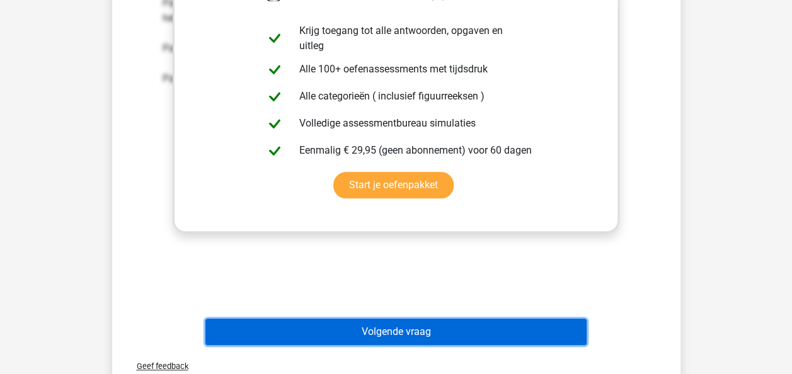
click at [553, 327] on button "Volgende vraag" at bounding box center [395, 332] width 381 height 26
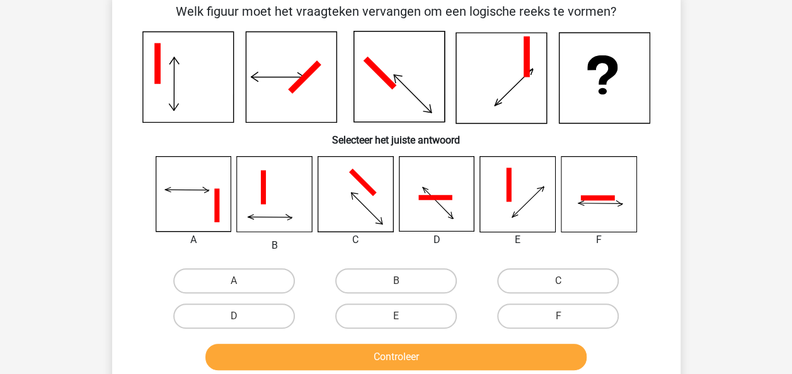
scroll to position [58, 0]
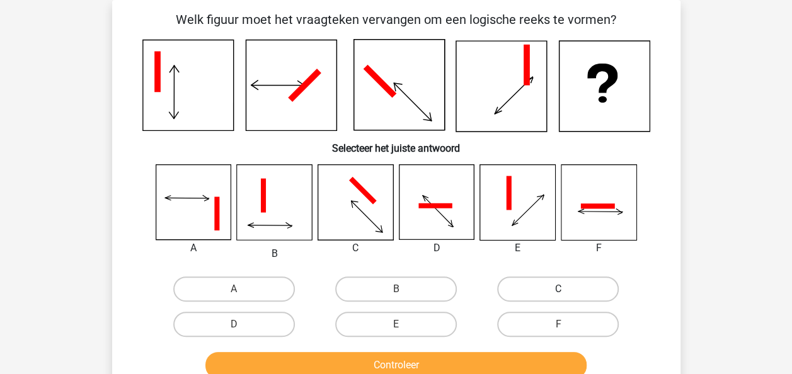
click at [534, 292] on label "C" at bounding box center [558, 289] width 122 height 25
click at [558, 292] on input "C" at bounding box center [562, 293] width 8 height 8
radio input "true"
click at [501, 344] on div "Controleer" at bounding box center [396, 363] width 528 height 42
click at [503, 353] on div "Controleer" at bounding box center [396, 363] width 528 height 42
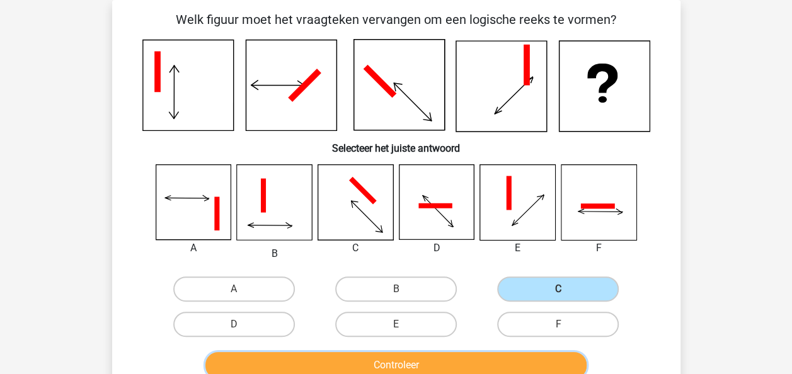
click at [505, 364] on button "Controleer" at bounding box center [395, 365] width 381 height 26
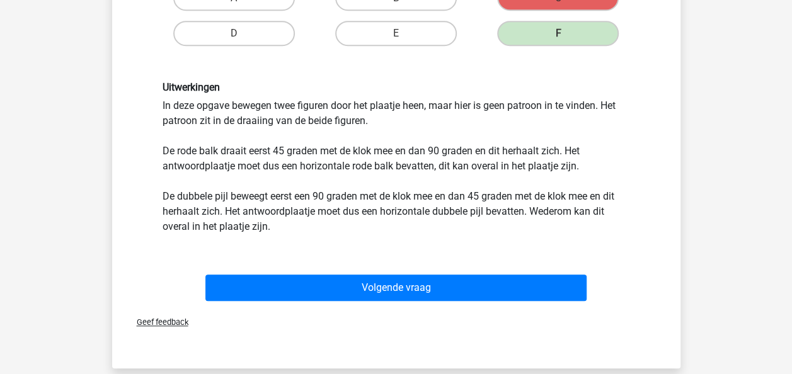
scroll to position [379, 0]
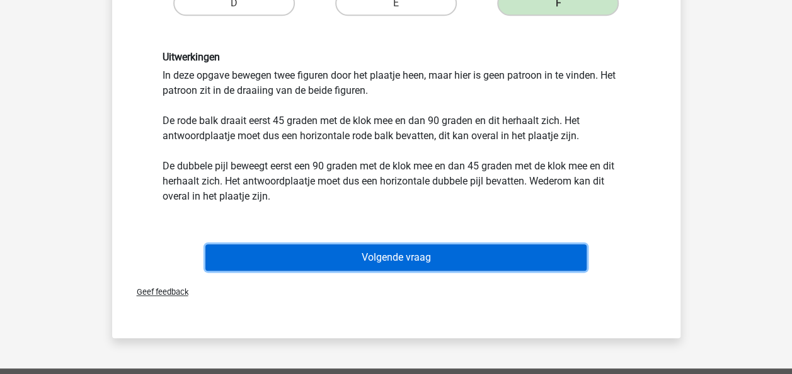
click at [454, 251] on button "Volgende vraag" at bounding box center [395, 257] width 381 height 26
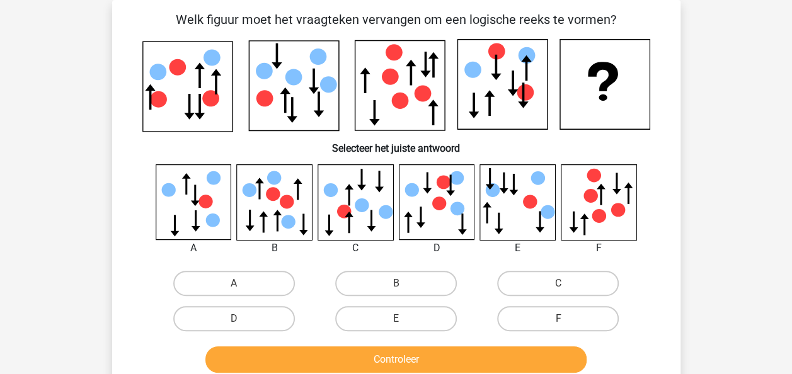
scroll to position [58, 0]
click at [383, 362] on button "Controleer" at bounding box center [395, 360] width 381 height 26
click at [398, 309] on label "E" at bounding box center [396, 318] width 122 height 25
click at [398, 319] on input "E" at bounding box center [400, 323] width 8 height 8
radio input "true"
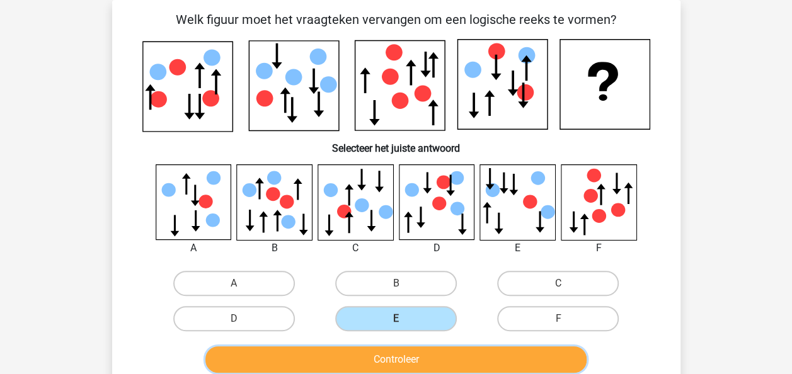
click at [401, 352] on button "Controleer" at bounding box center [395, 360] width 381 height 26
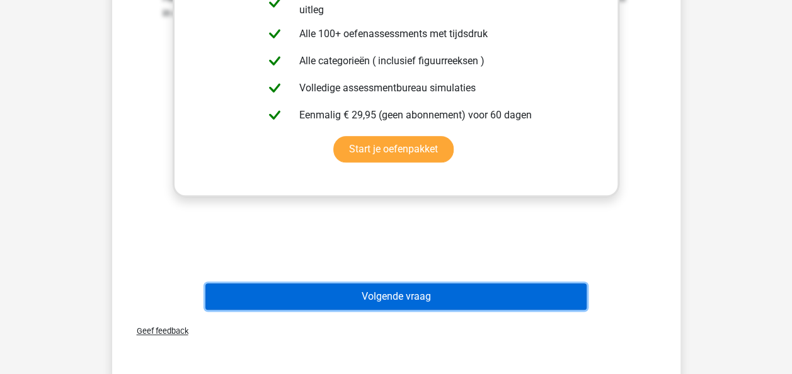
click at [576, 289] on button "Volgende vraag" at bounding box center [395, 297] width 381 height 26
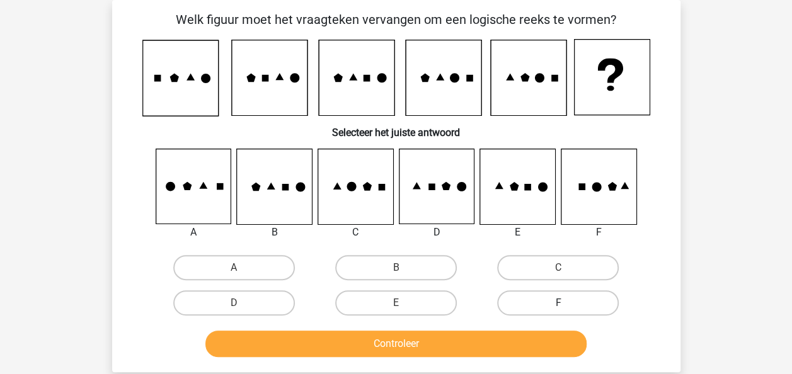
drag, startPoint x: 510, startPoint y: 290, endPoint x: 503, endPoint y: 304, distance: 15.5
click at [503, 304] on div "F" at bounding box center [558, 302] width 162 height 35
click at [505, 307] on label "F" at bounding box center [558, 302] width 122 height 25
click at [558, 307] on input "F" at bounding box center [562, 307] width 8 height 8
radio input "true"
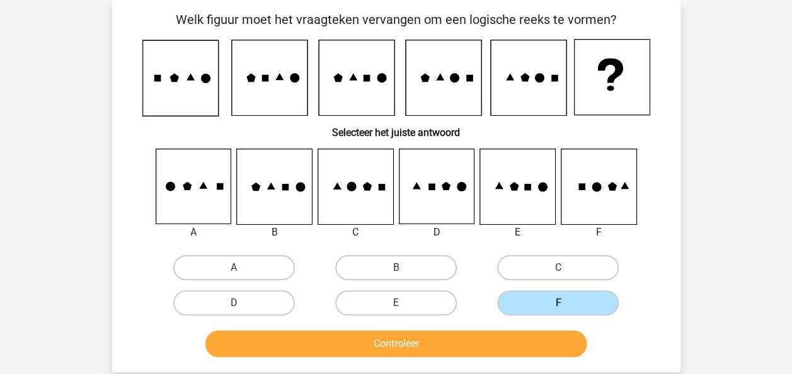
click at [408, 324] on div "Controleer" at bounding box center [396, 342] width 528 height 42
click at [412, 336] on div "Controleer" at bounding box center [396, 342] width 528 height 42
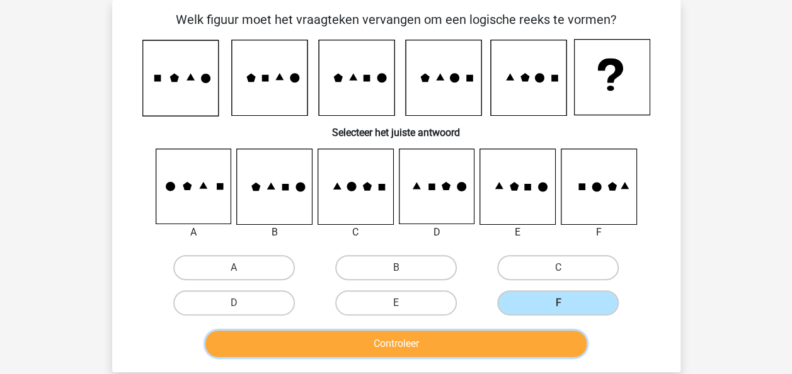
click at [414, 345] on button "Controleer" at bounding box center [395, 344] width 381 height 26
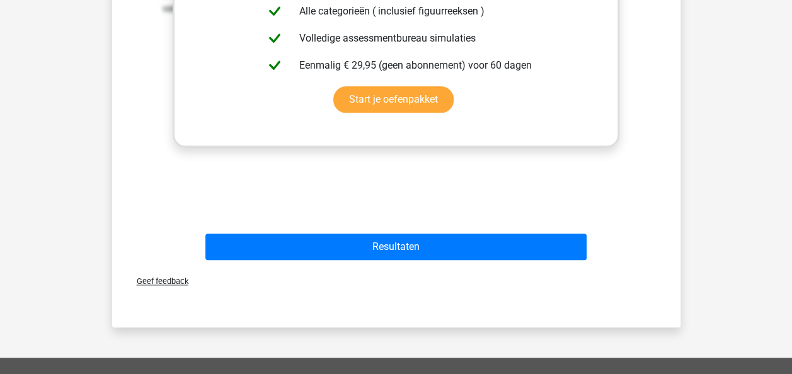
scroll to position [599, 0]
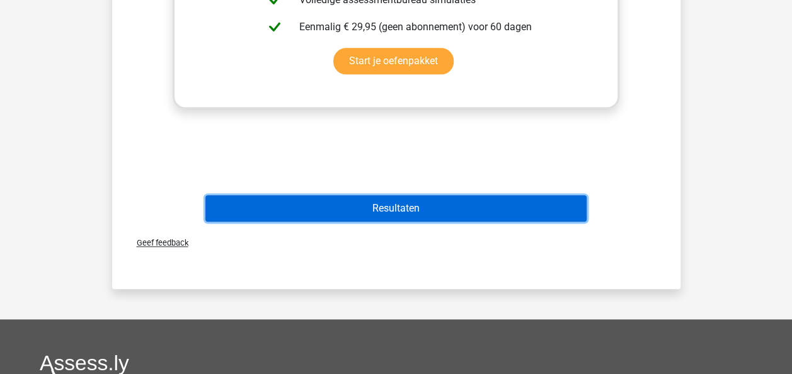
click at [526, 205] on button "Resultaten" at bounding box center [395, 208] width 381 height 26
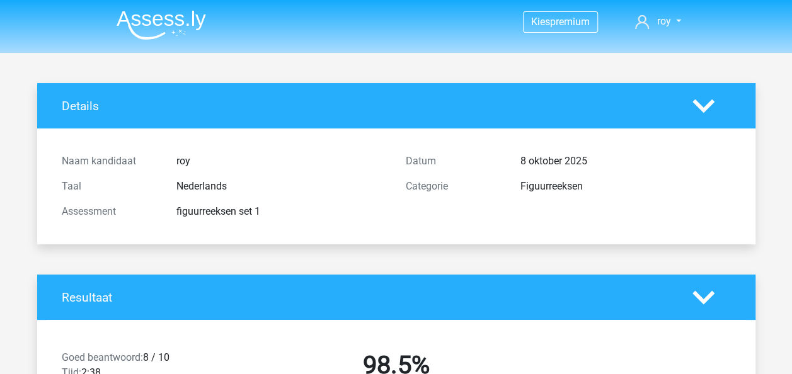
scroll to position [327, 0]
